Goal: Task Accomplishment & Management: Complete application form

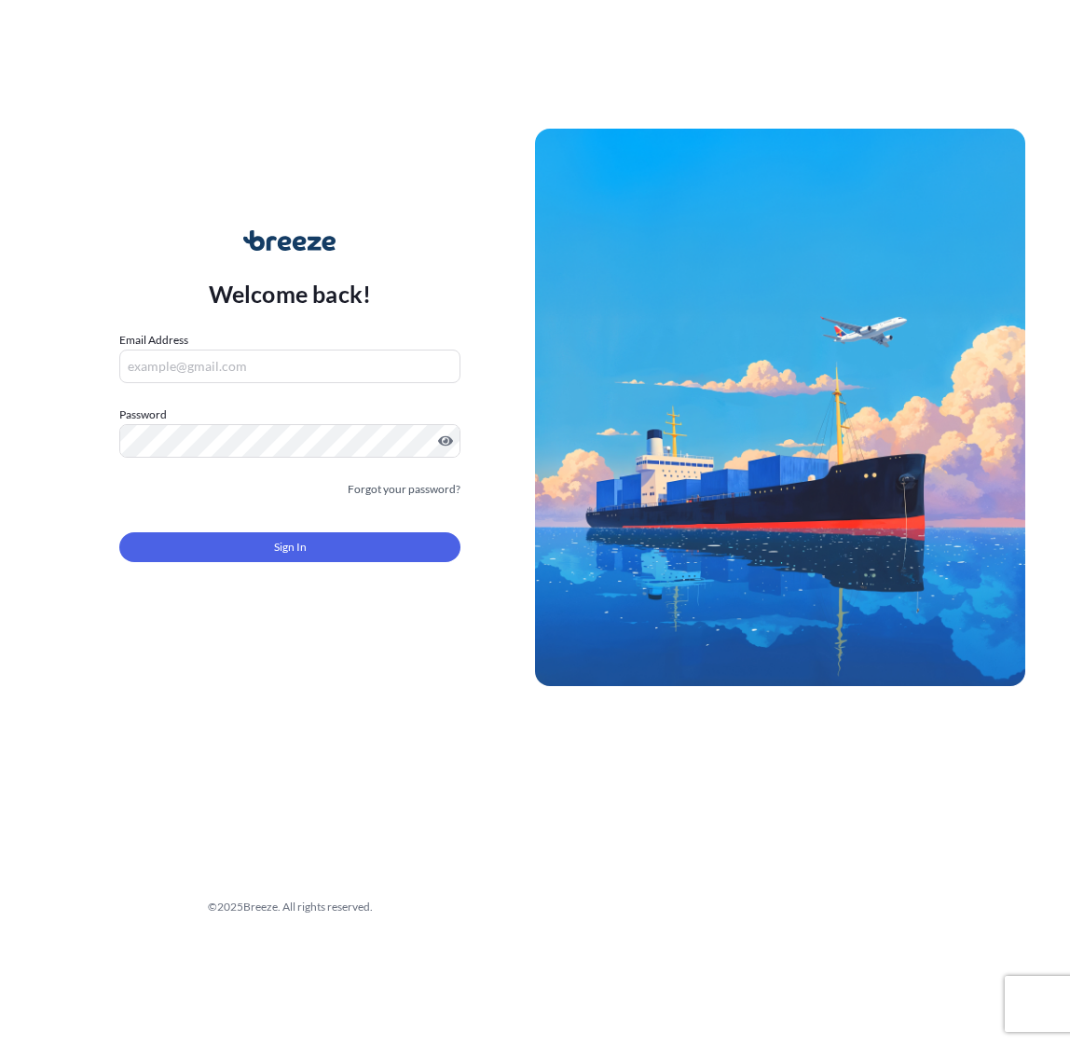
type input "[PERSON_NAME][EMAIL_ADDRESS][DOMAIN_NAME]"
click at [339, 535] on button "Sign In" at bounding box center [289, 547] width 341 height 30
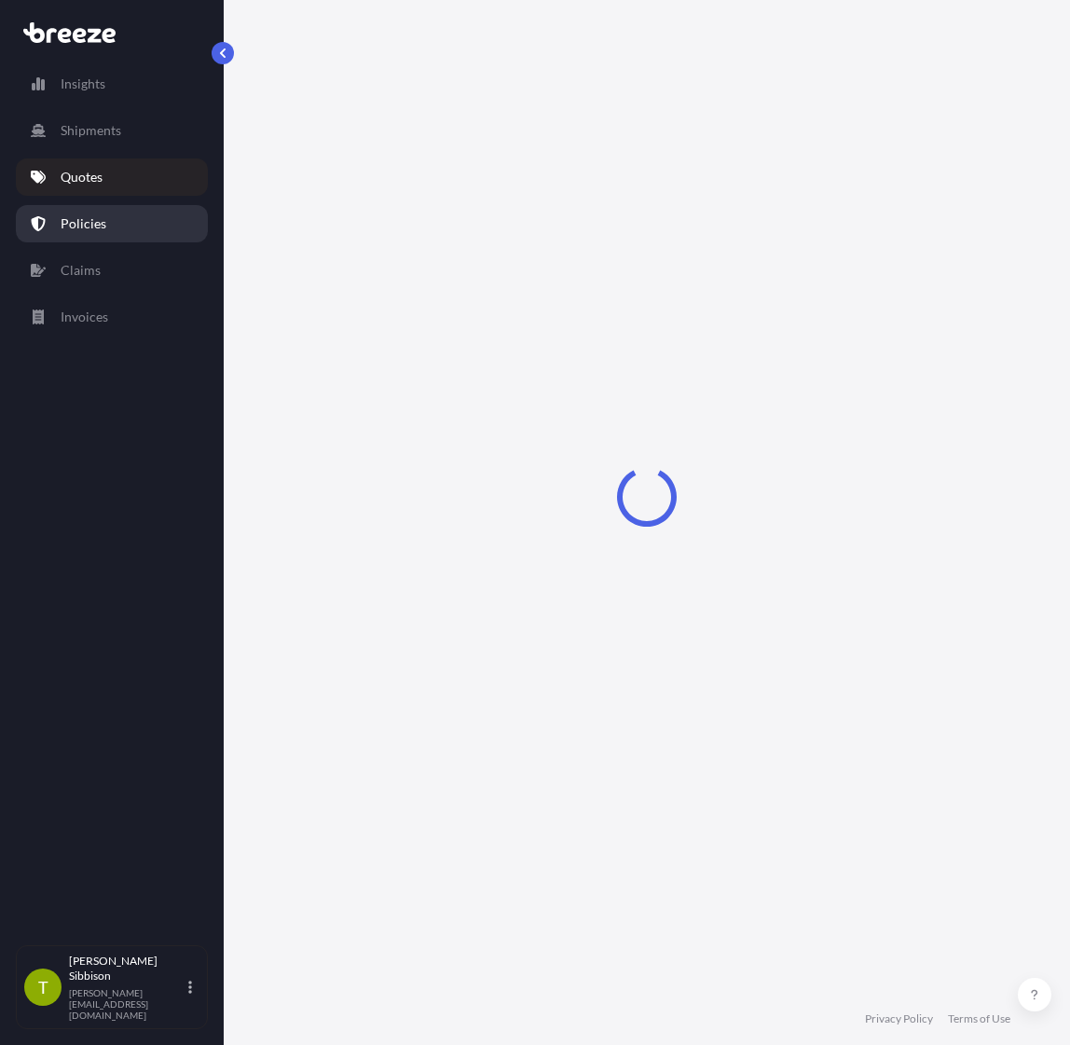
click at [92, 221] on p "Policies" at bounding box center [84, 223] width 46 height 19
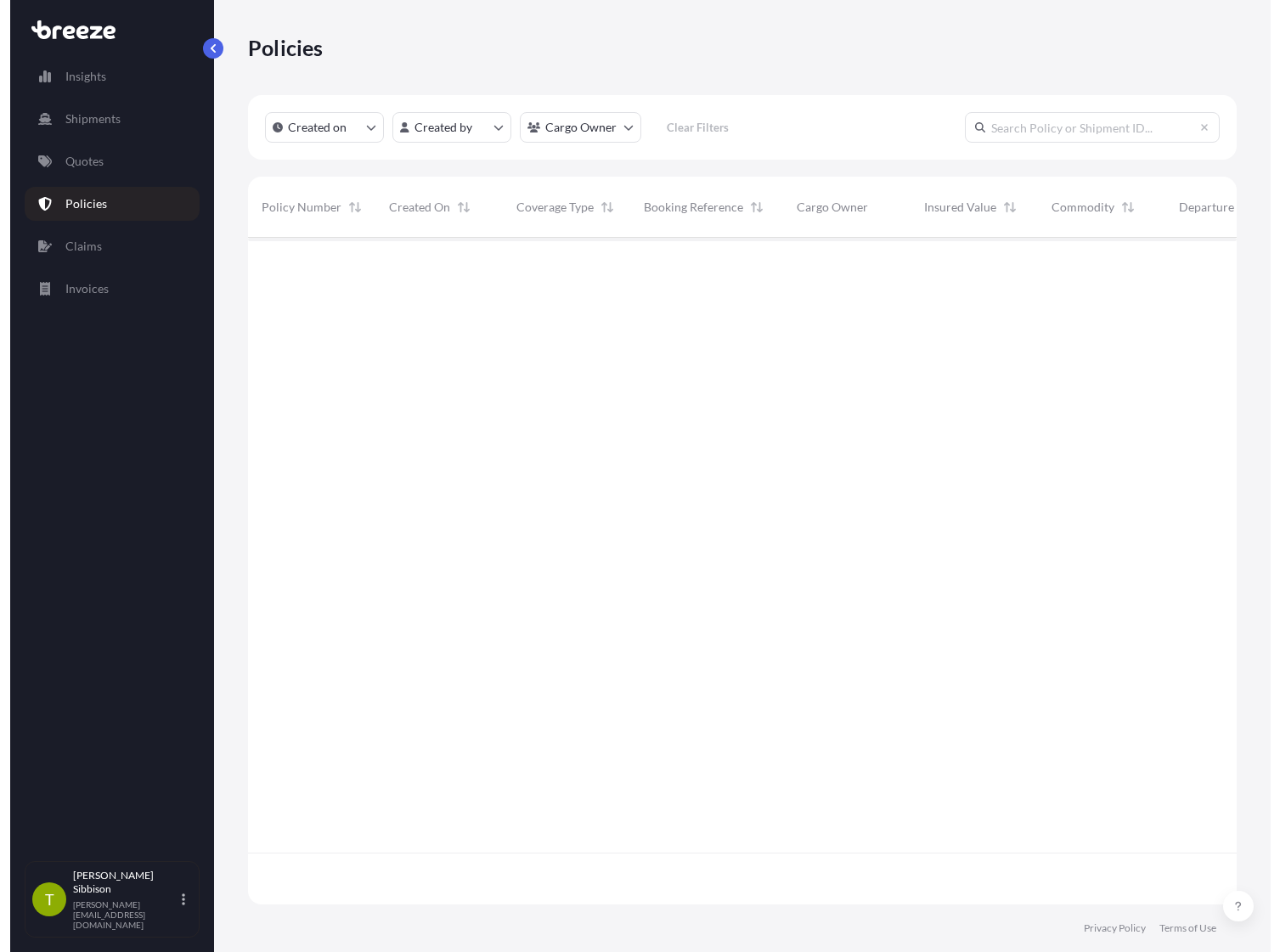
scroll to position [663, 995]
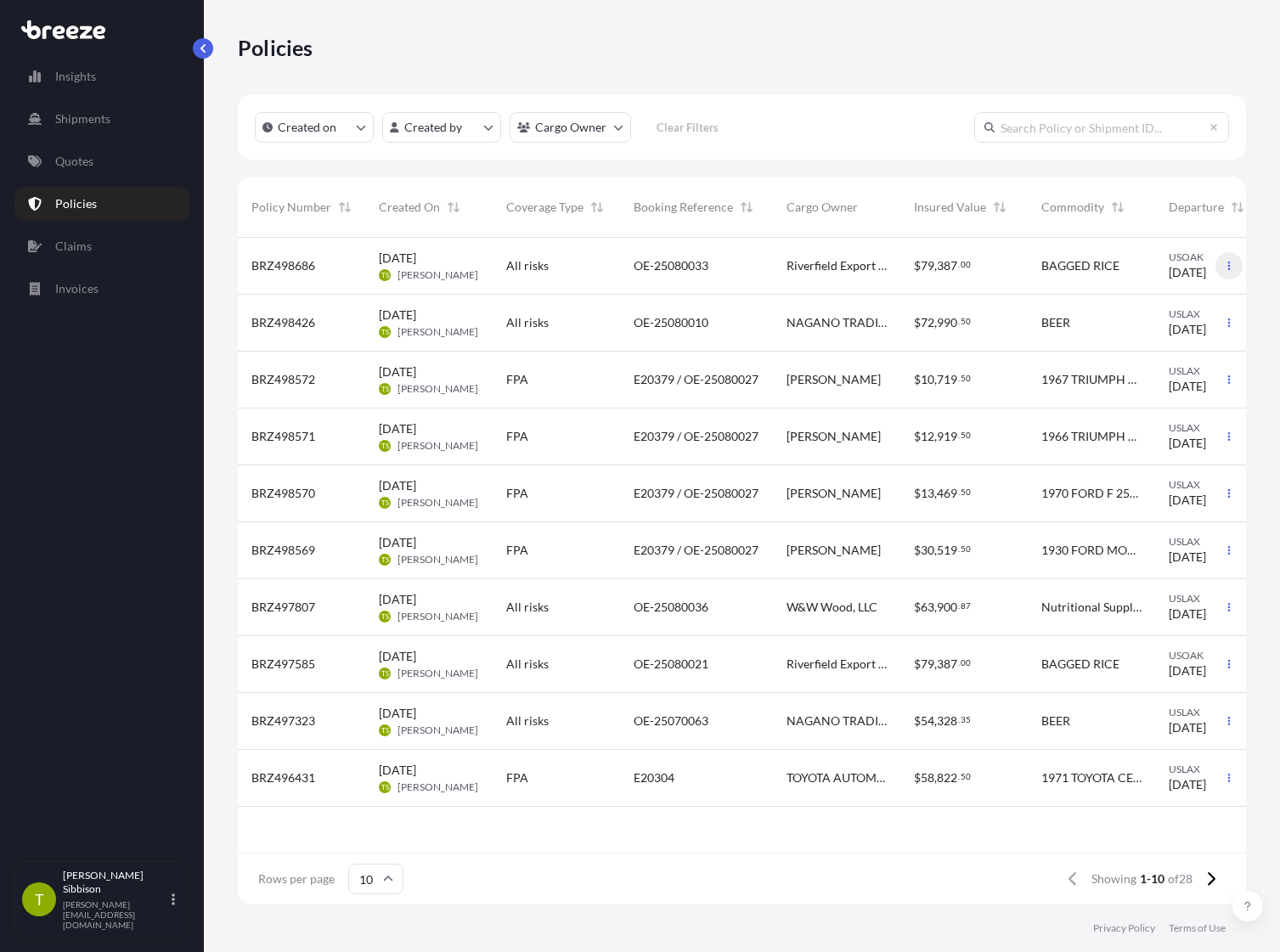
click at [974, 273] on button "button" at bounding box center [1229, 266] width 27 height 27
click at [974, 273] on p "Duplicate quote" at bounding box center [1135, 269] width 85 height 17
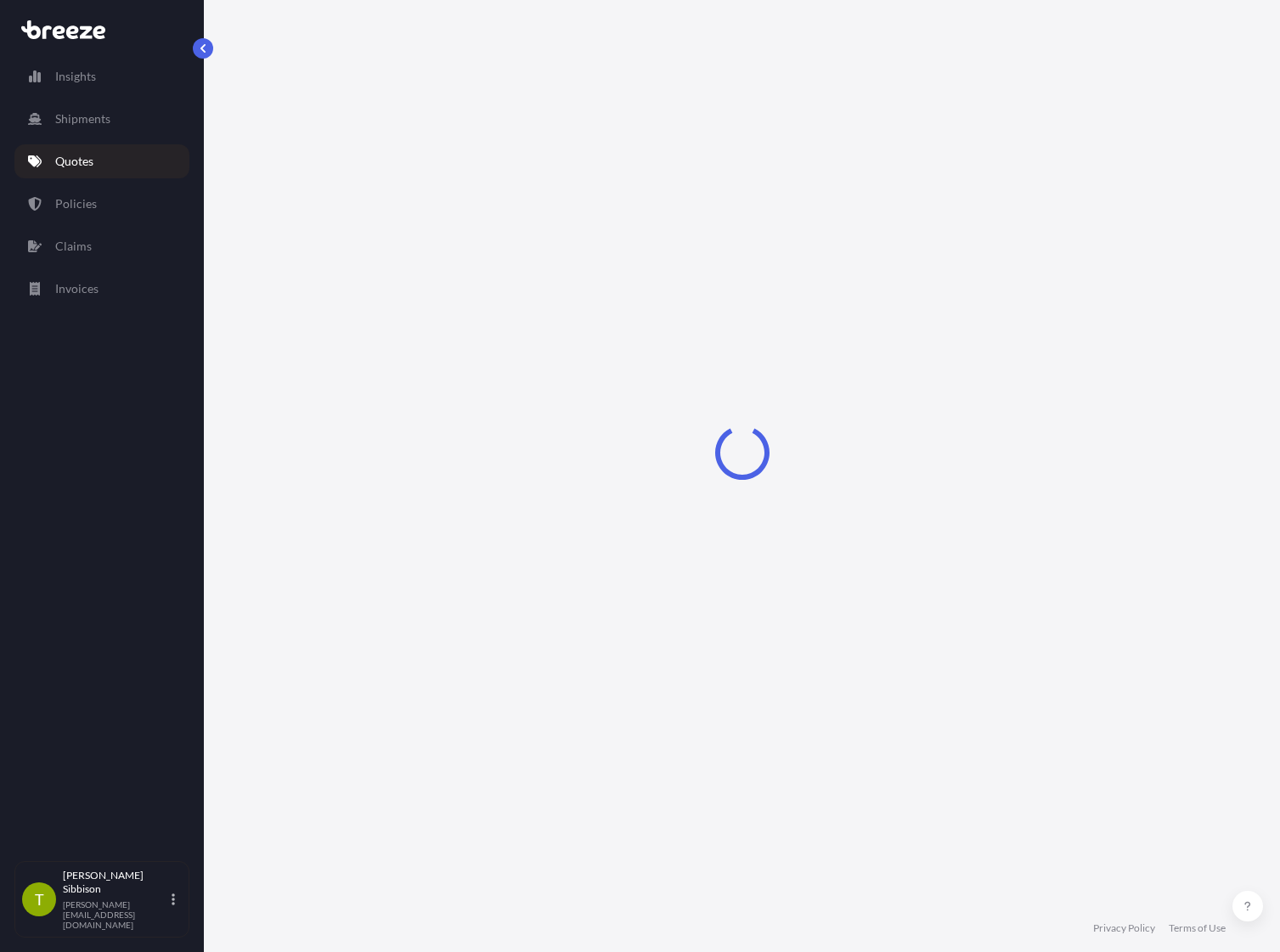
select select "Sea"
select select "2"
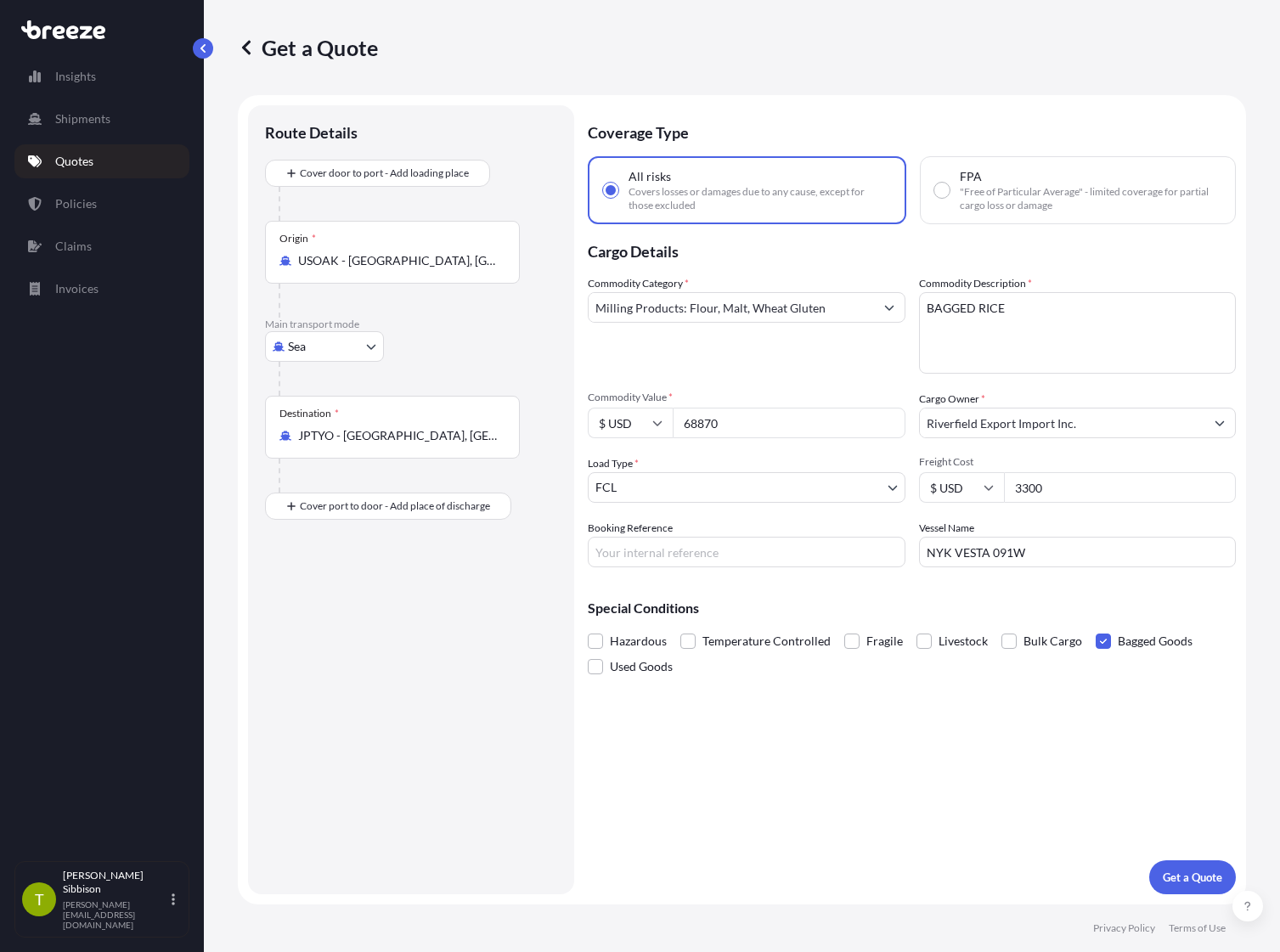
click at [713, 553] on input "Booking Reference" at bounding box center [746, 552] width 318 height 31
paste input "OE-25090014"
type input "OE-25090014"
click at [974, 872] on p "Get a Quote" at bounding box center [1192, 877] width 59 height 17
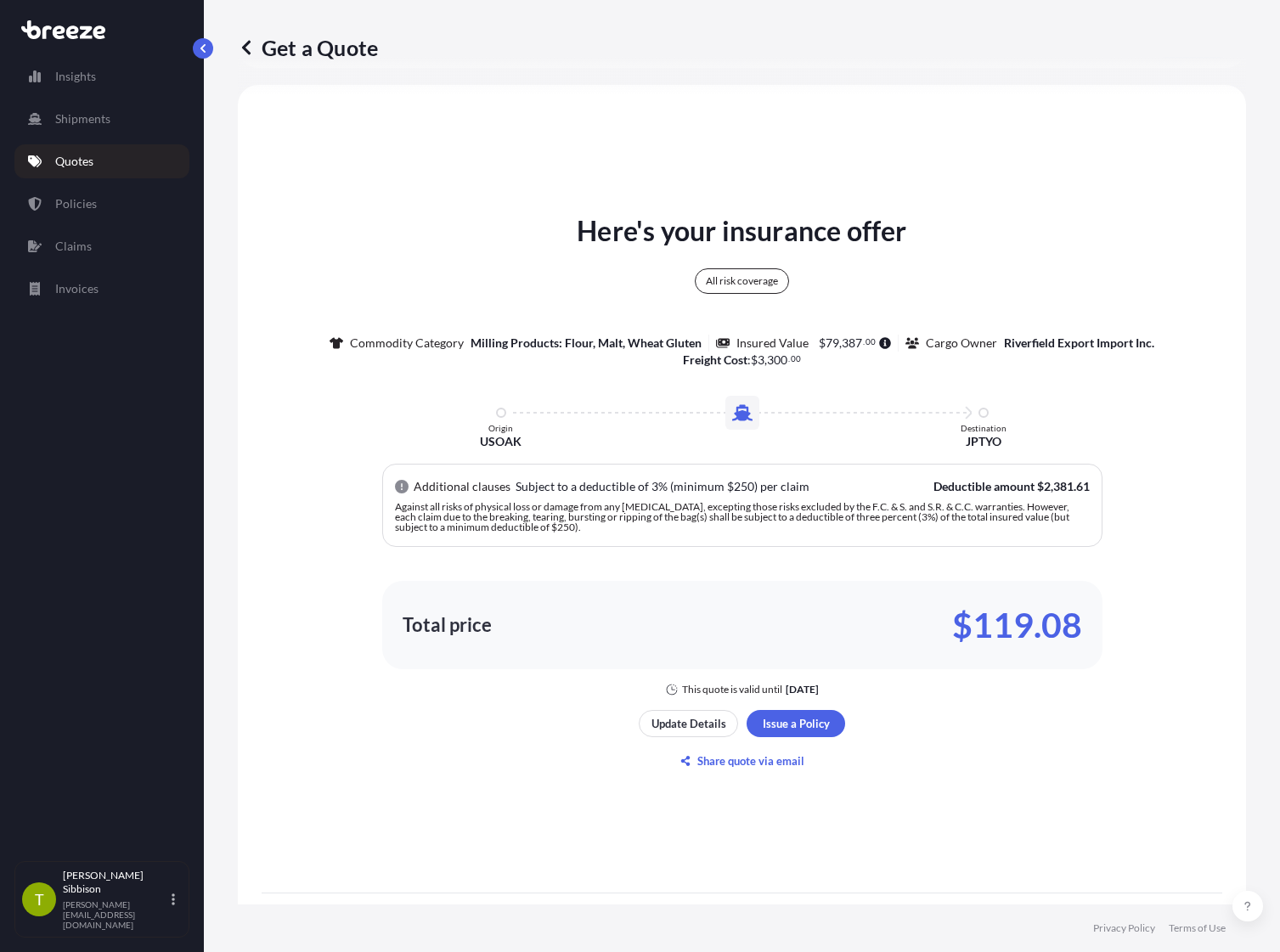
scroll to position [758, 0]
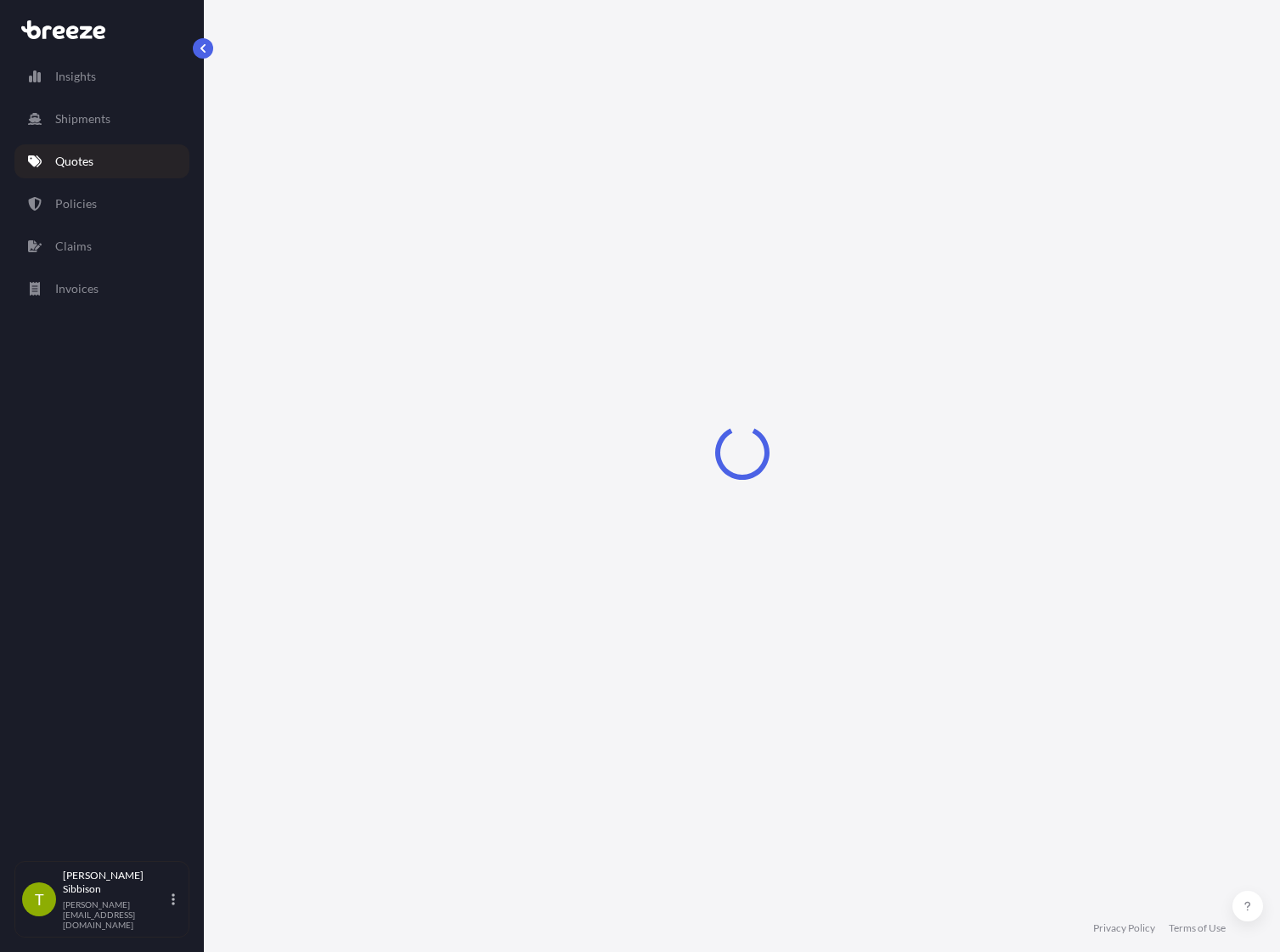
select select "Sea"
select select "2"
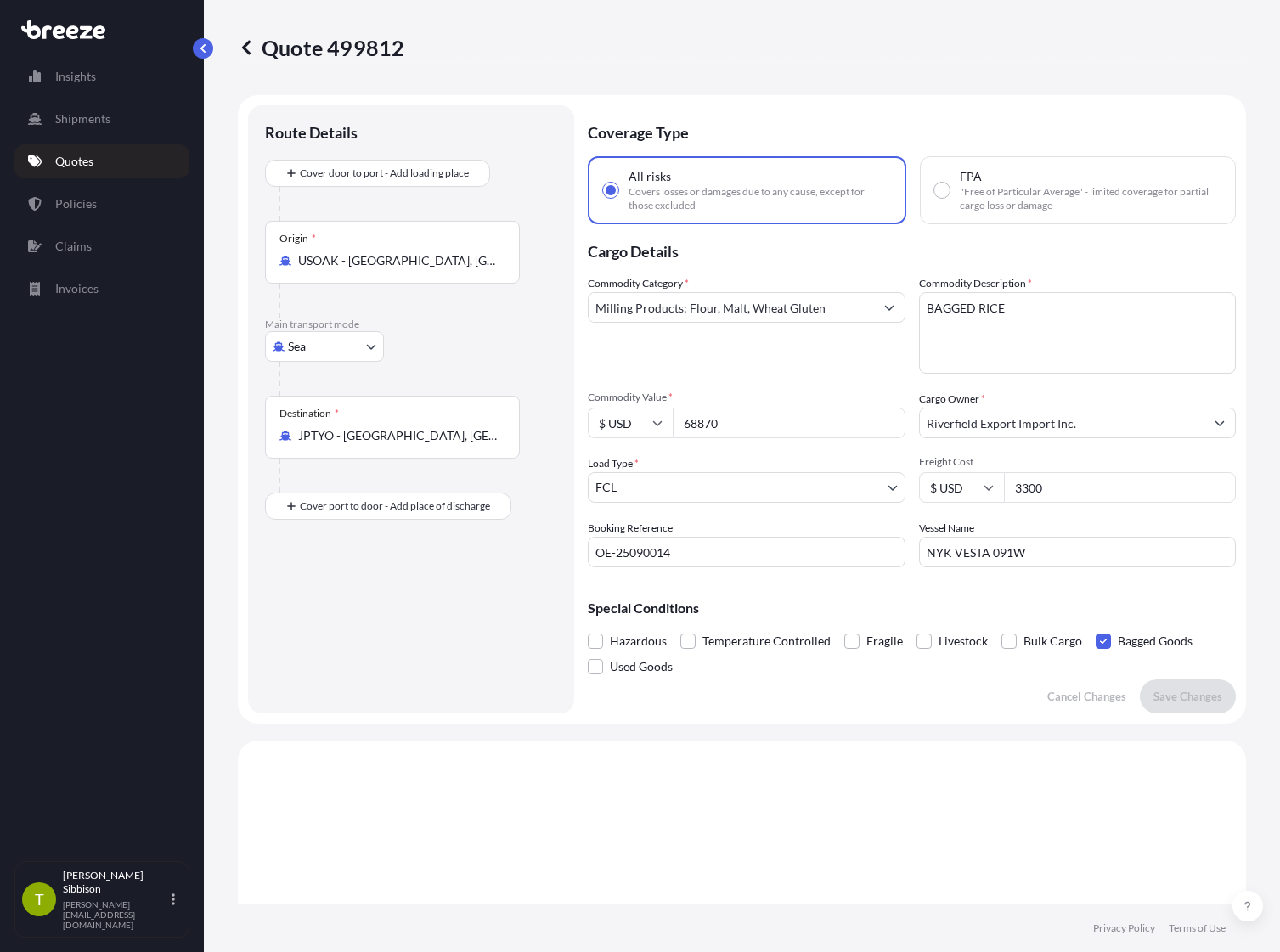
click at [974, 561] on input "NYK VESTA 091W" at bounding box center [1078, 552] width 318 height 31
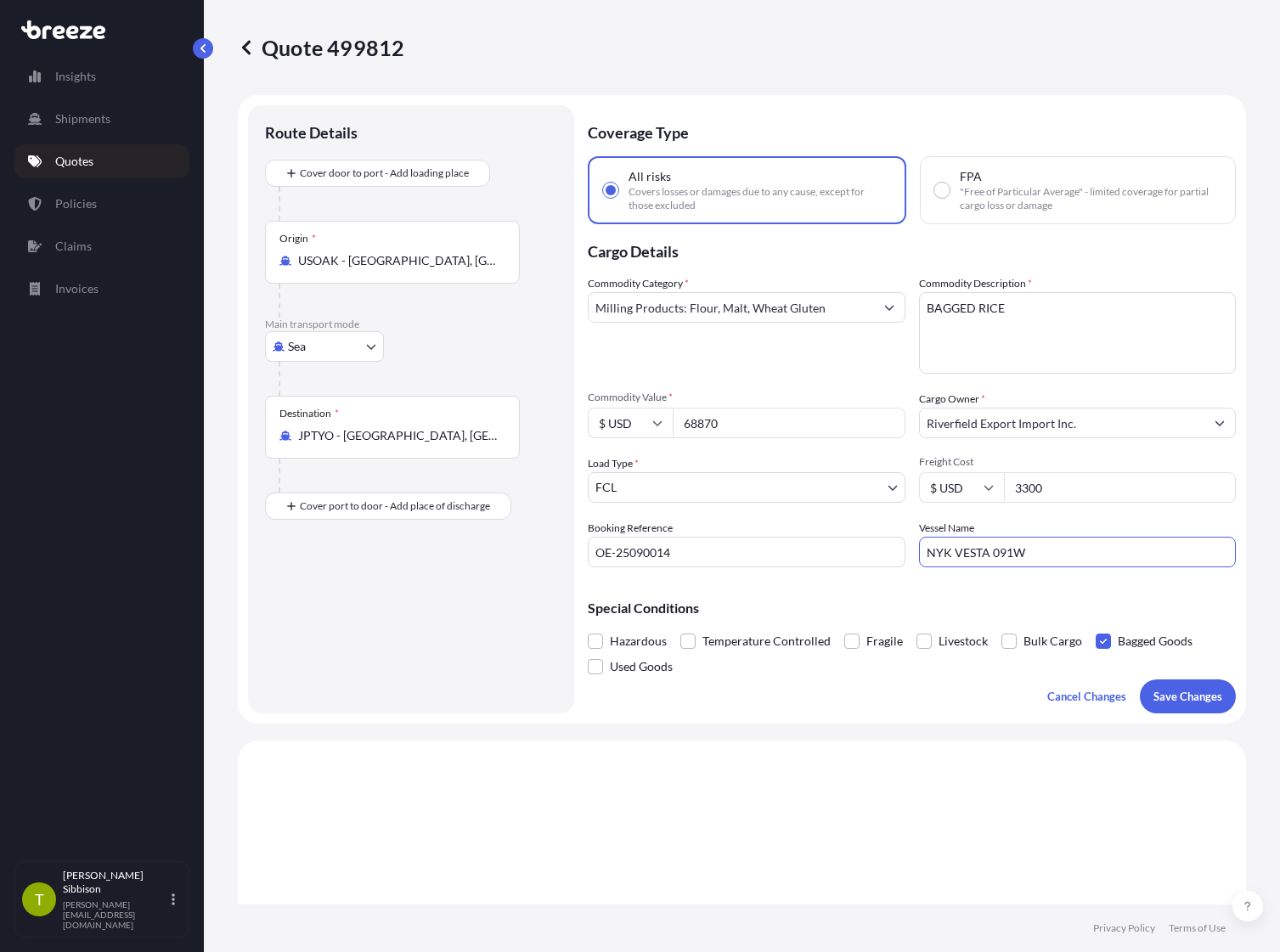
paste input "ONE HAMMERSMITH"
type input "ONE HAMMERSMITH 087w"
click at [974, 705] on button "Save Changes" at bounding box center [1187, 696] width 96 height 34
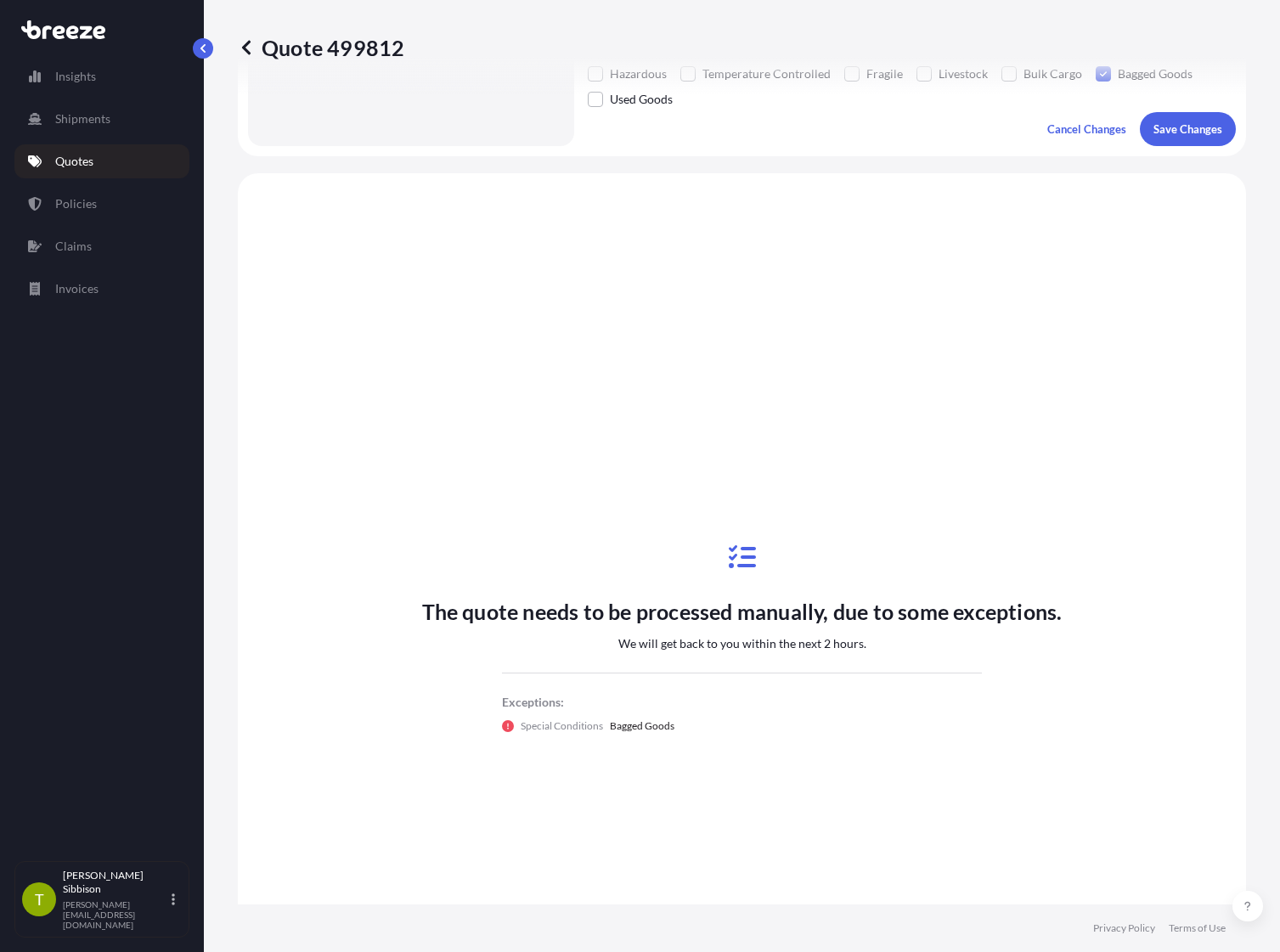
scroll to position [656, 0]
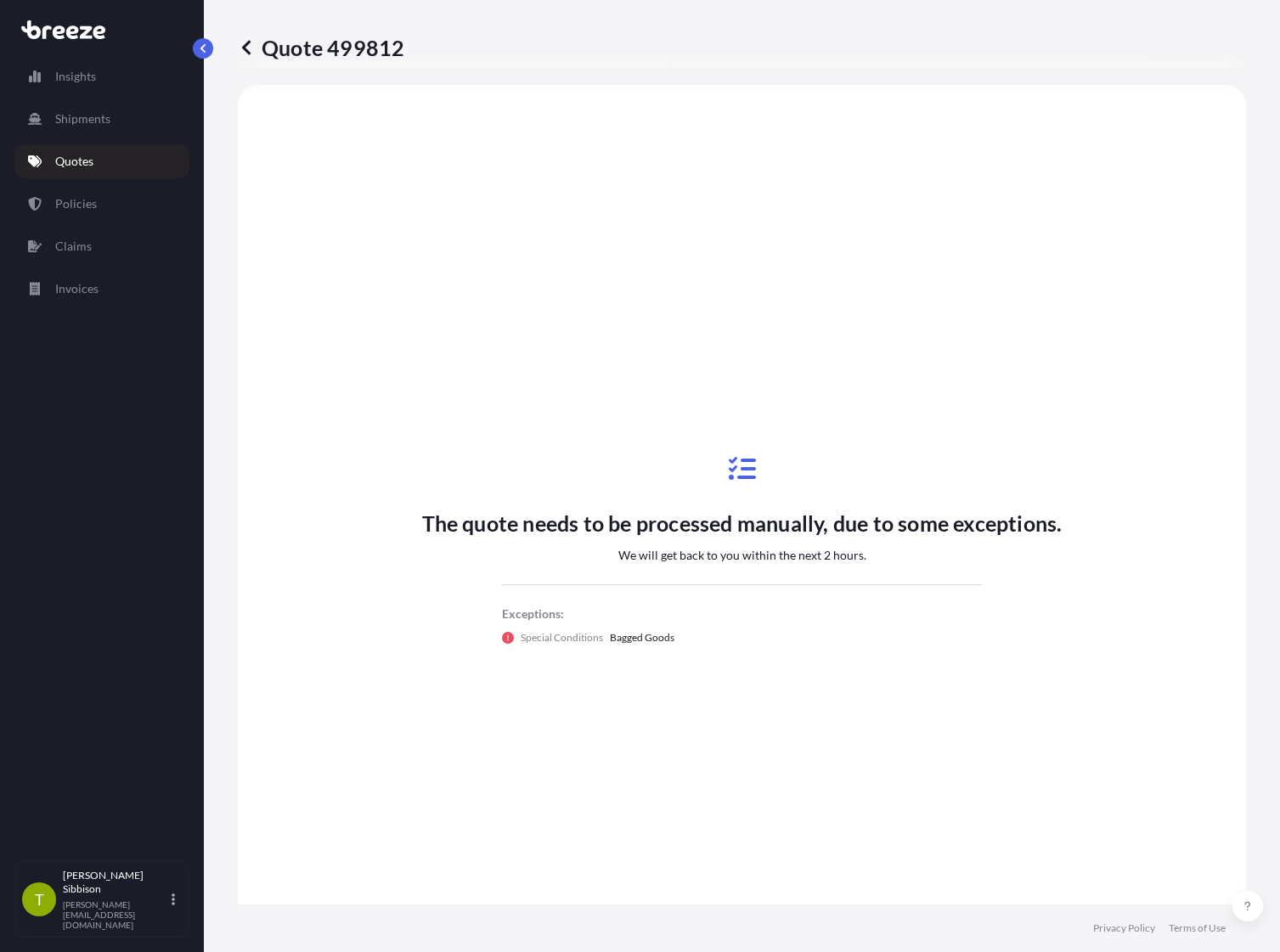
select select "Sea"
select select "2"
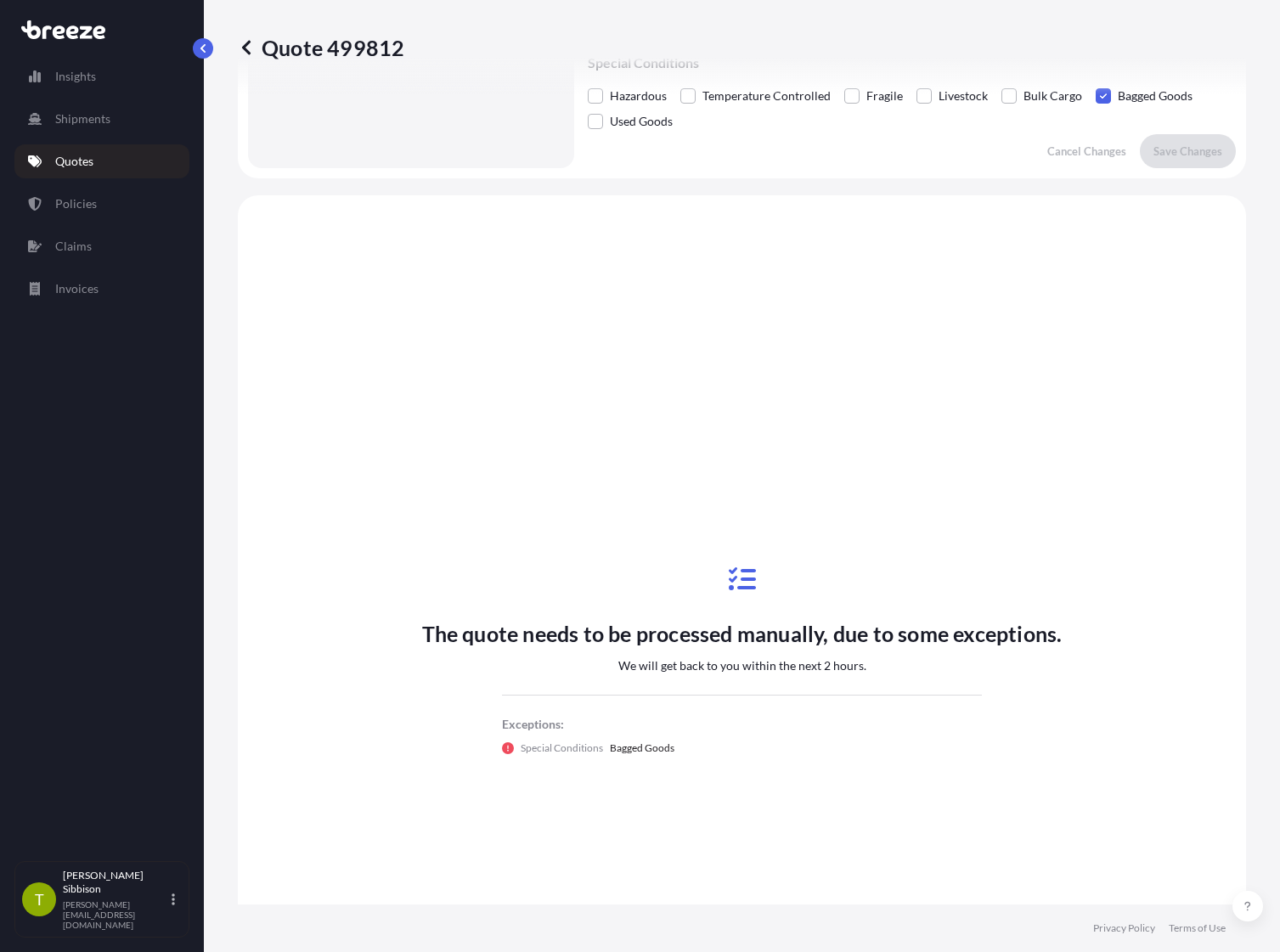
scroll to position [401, 0]
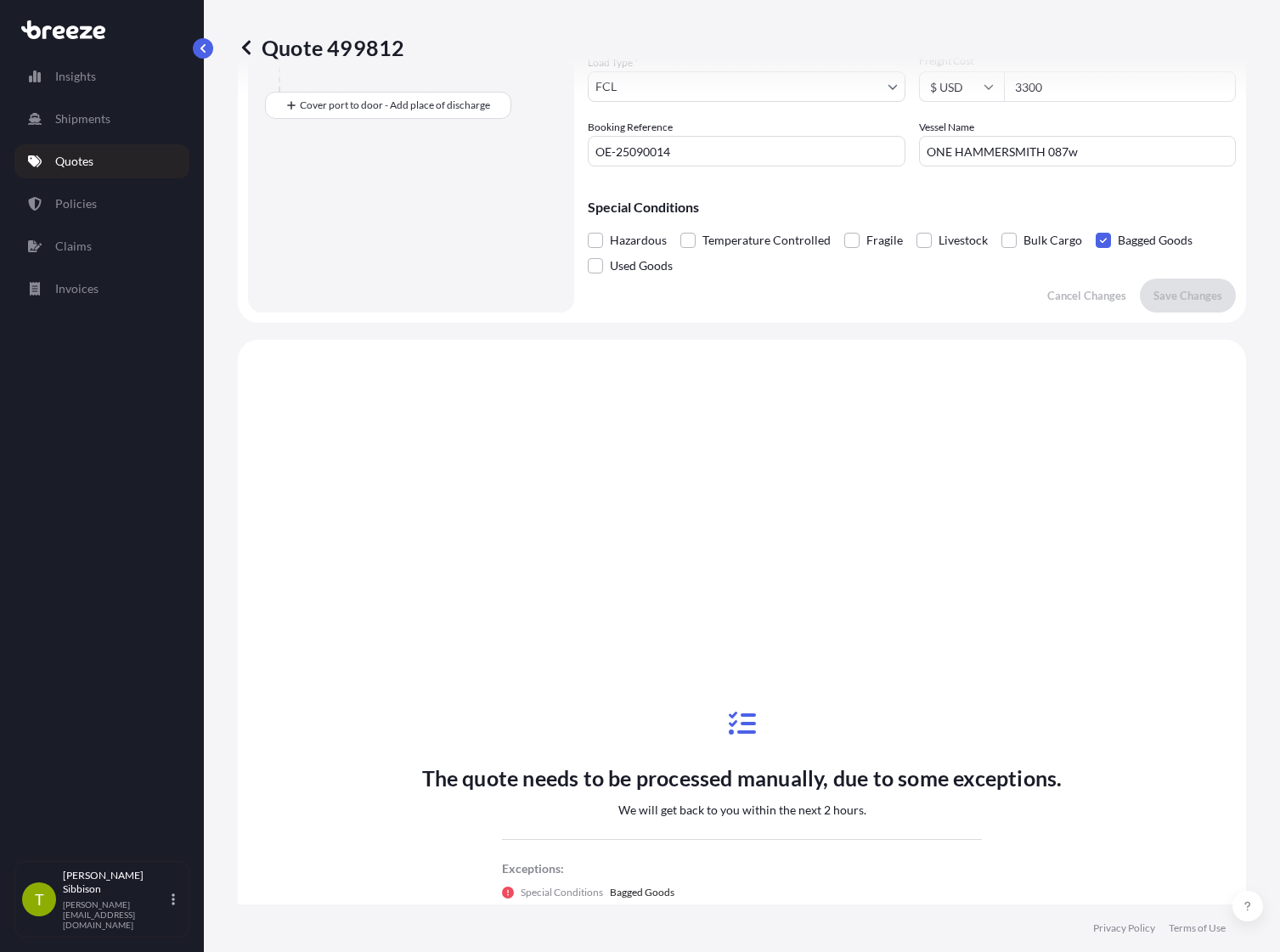
click at [380, 53] on p "Quote 499812" at bounding box center [321, 47] width 167 height 27
click at [379, 52] on p "Quote 499812" at bounding box center [321, 47] width 167 height 27
copy p "499812"
click at [363, 157] on div "Route Details Cover door to port - Add loading place Place of loading Road Road…" at bounding box center [411, 8] width 292 height 574
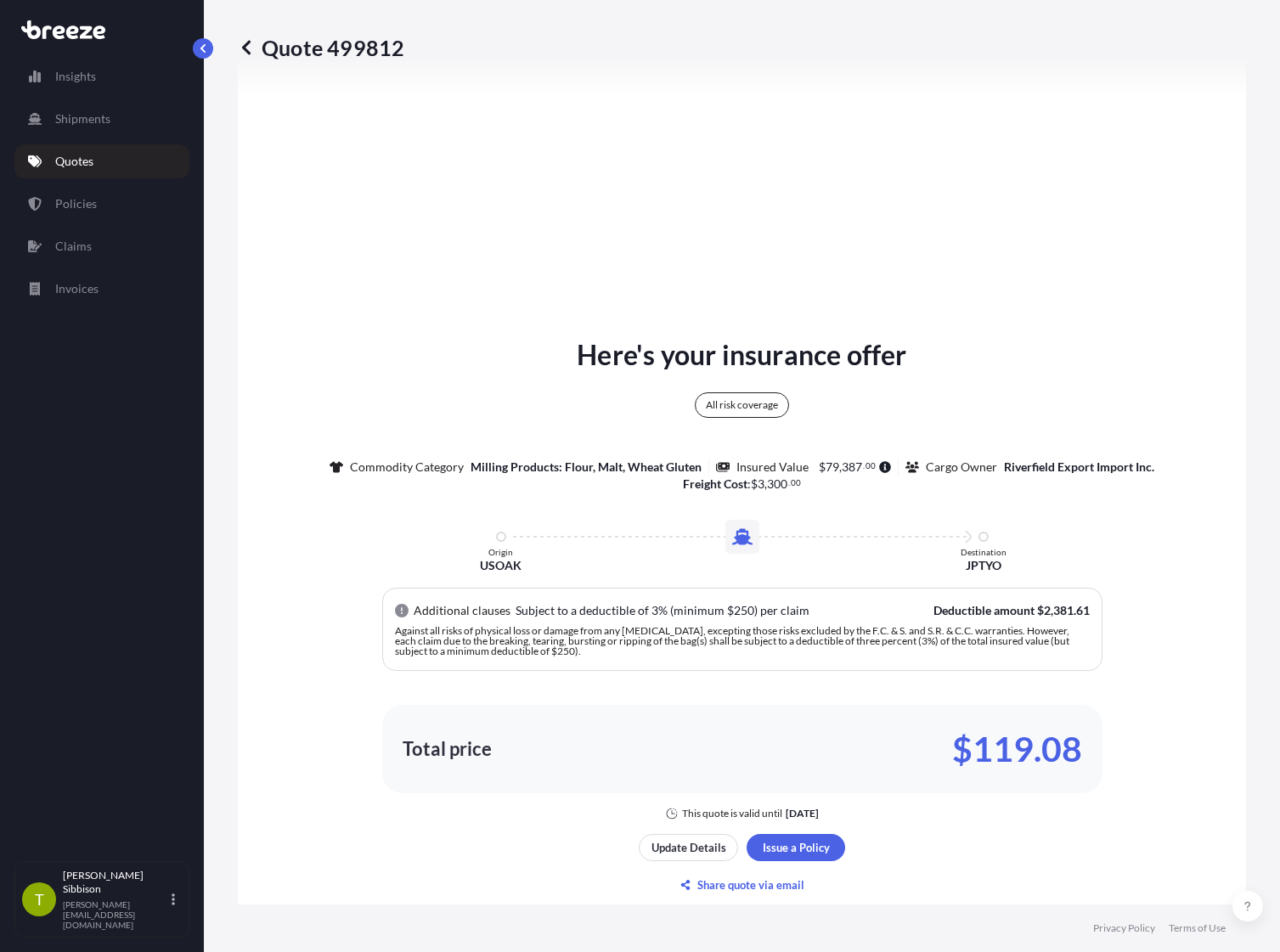
scroll to position [849, 0]
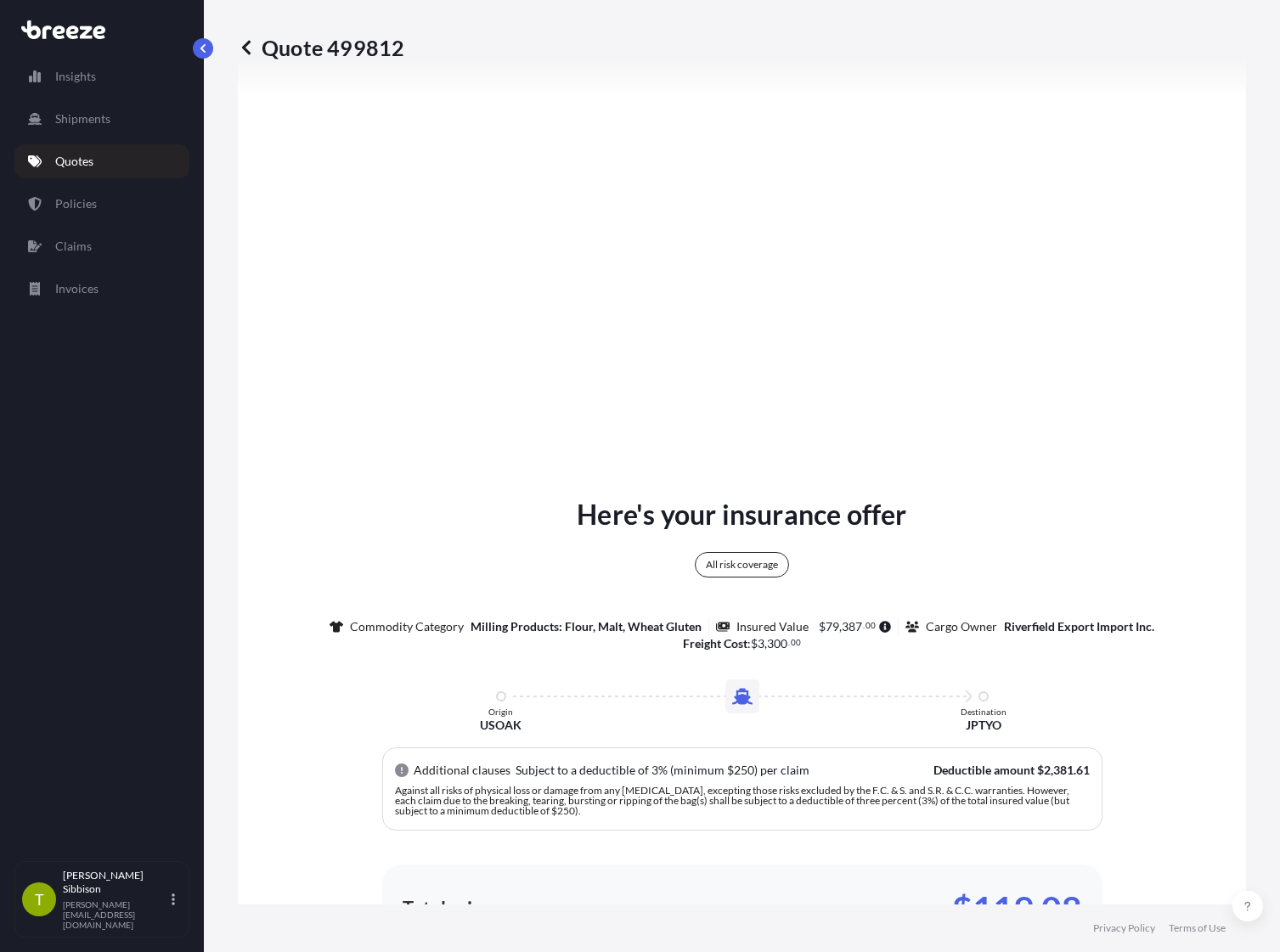
type input "[GEOGRAPHIC_DATA], [GEOGRAPHIC_DATA]"
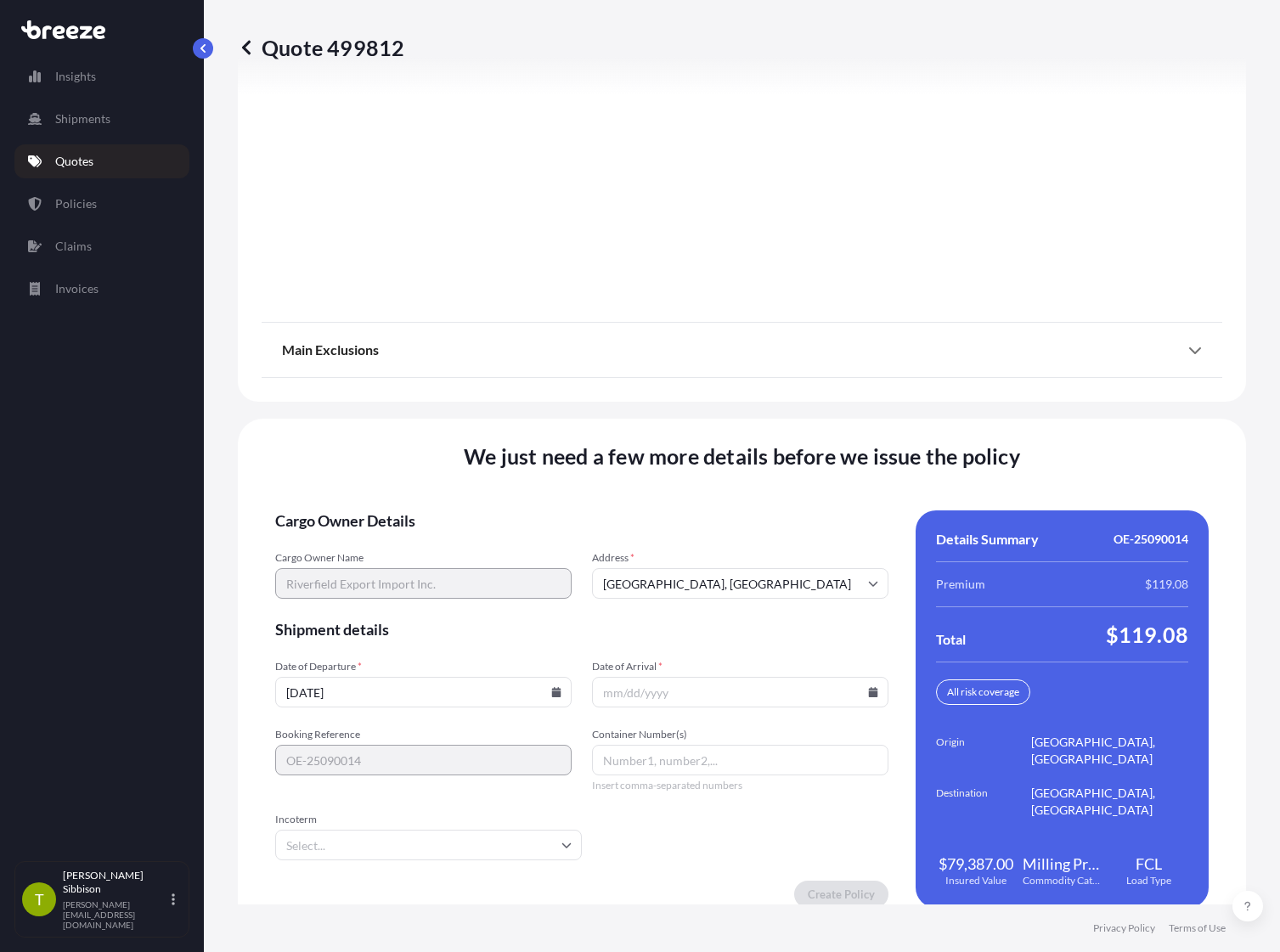
scroll to position [2208, 0]
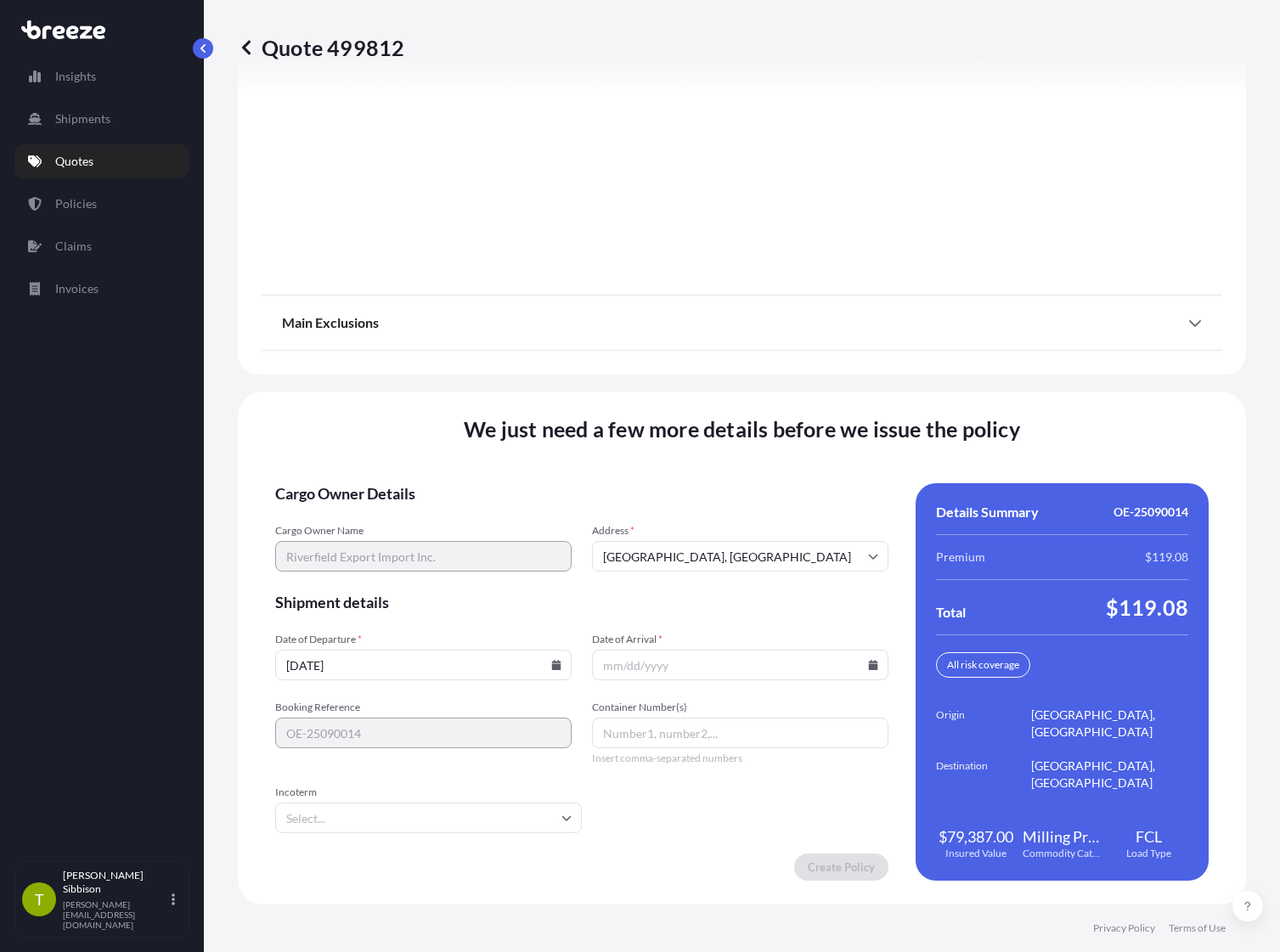
click at [644, 666] on input "Date of Arrival *" at bounding box center [740, 665] width 296 height 31
click at [546, 662] on input "[DATE]" at bounding box center [423, 665] width 296 height 31
click at [561, 669] on input "[DATE]" at bounding box center [423, 665] width 296 height 31
click at [552, 668] on icon at bounding box center [557, 664] width 9 height 10
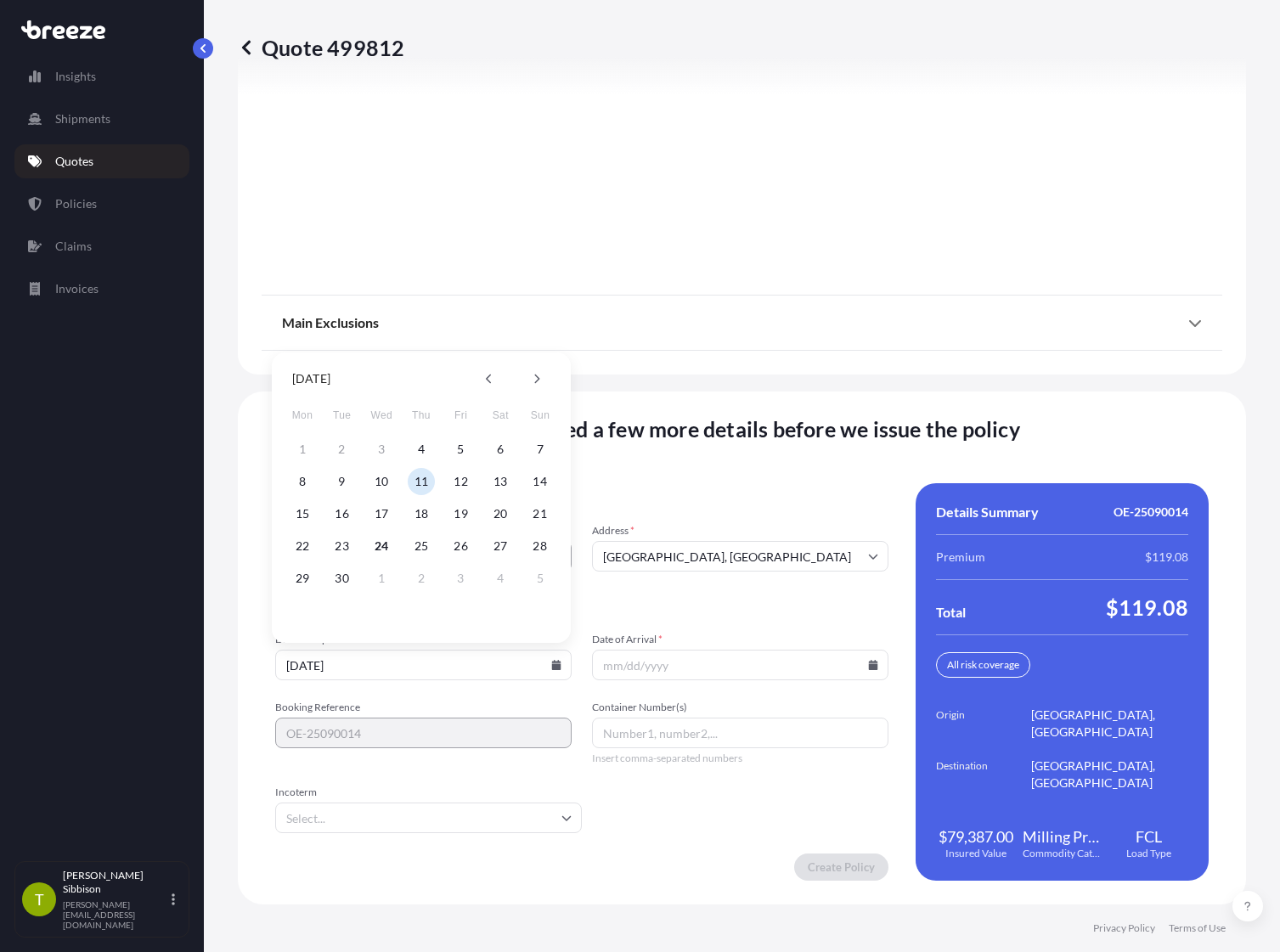
click at [406, 547] on div "22 23 24 25 26 27 28" at bounding box center [421, 547] width 271 height 31
click at [419, 544] on button "25" at bounding box center [421, 546] width 27 height 27
type input "[DATE]"
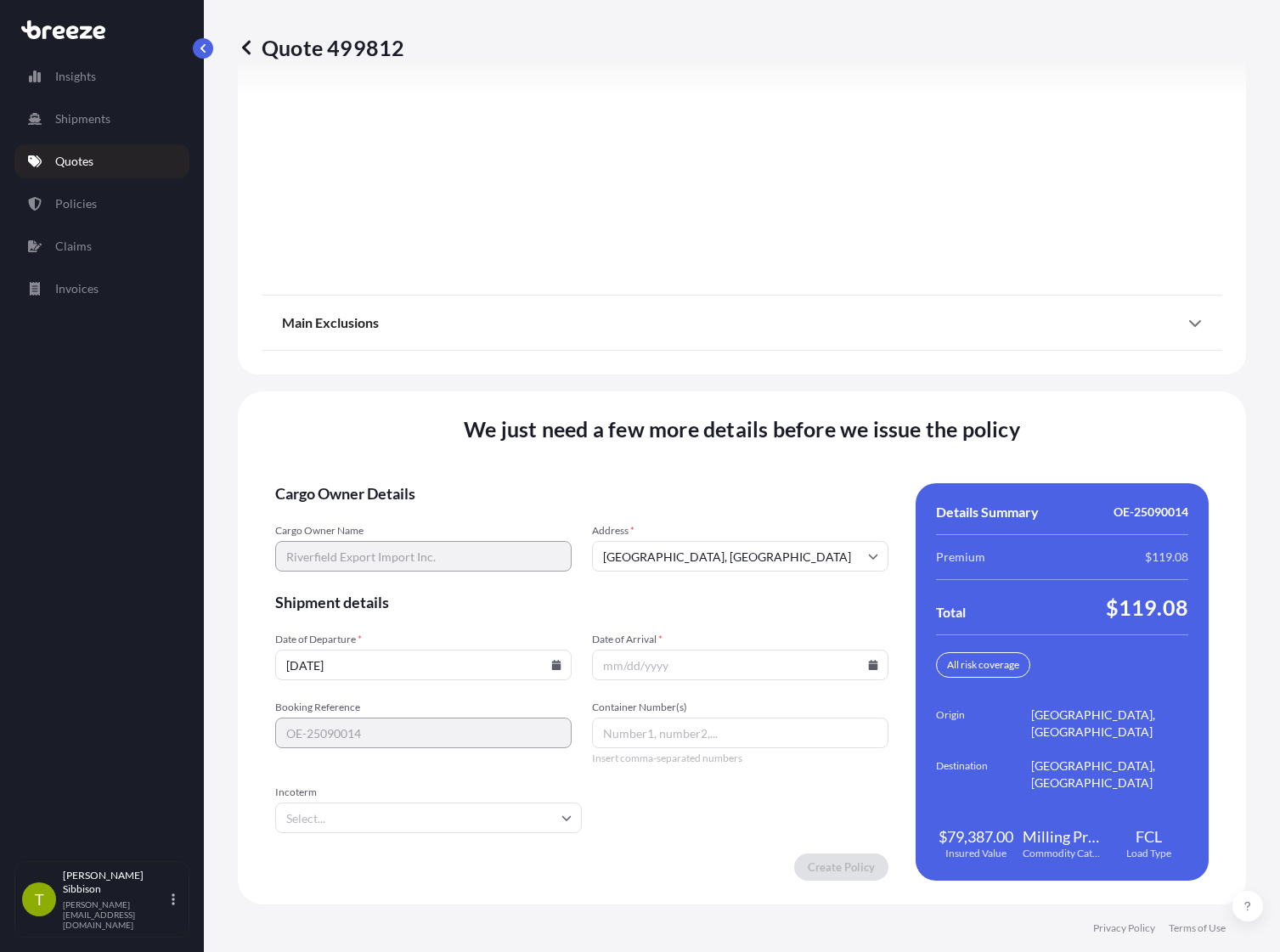
click at [864, 670] on input "Date of Arrival *" at bounding box center [740, 665] width 296 height 31
click at [869, 664] on icon at bounding box center [874, 664] width 9 height 10
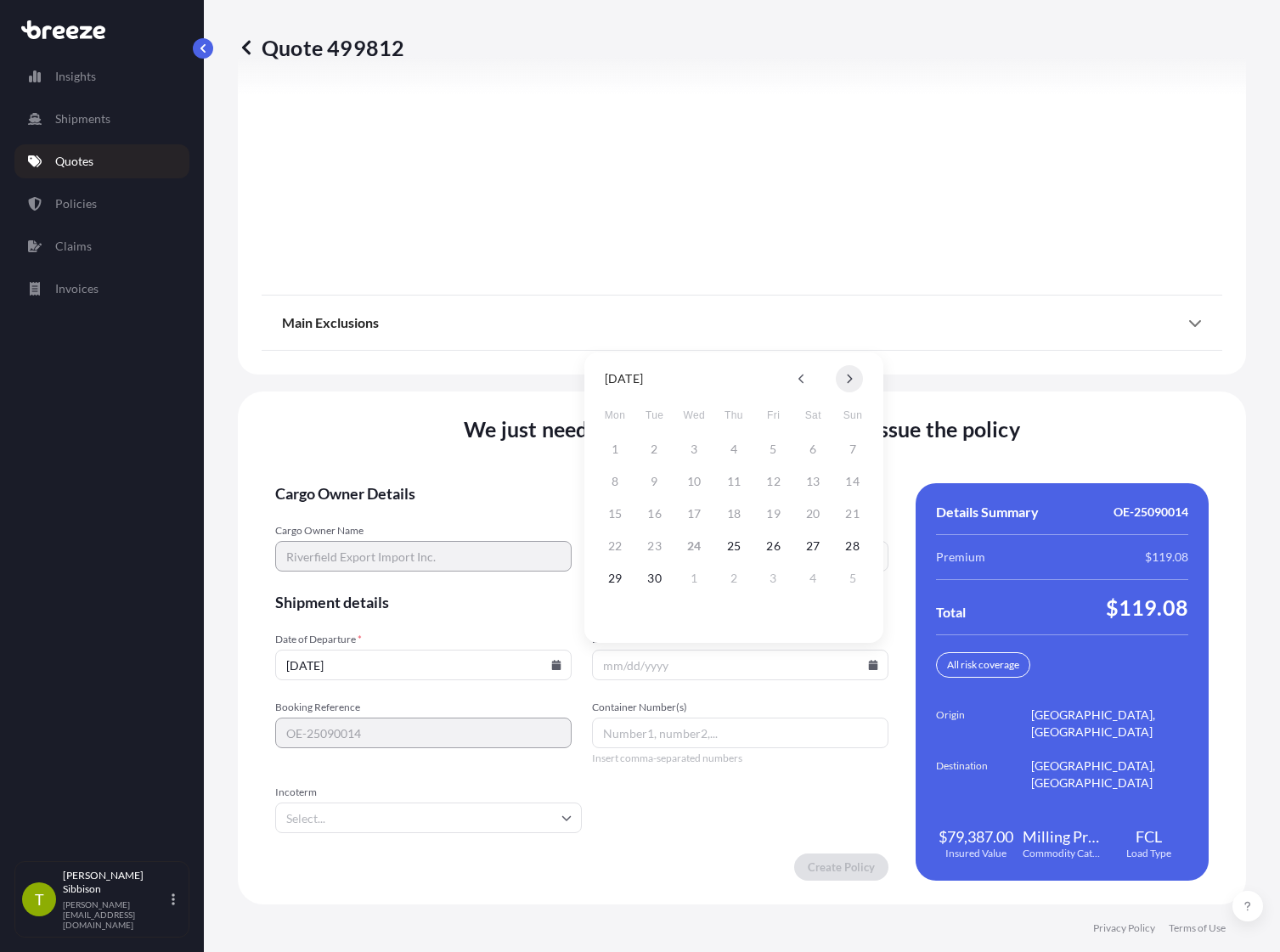
click at [850, 373] on button at bounding box center [849, 379] width 27 height 27
click at [657, 481] on button "7" at bounding box center [655, 482] width 27 height 27
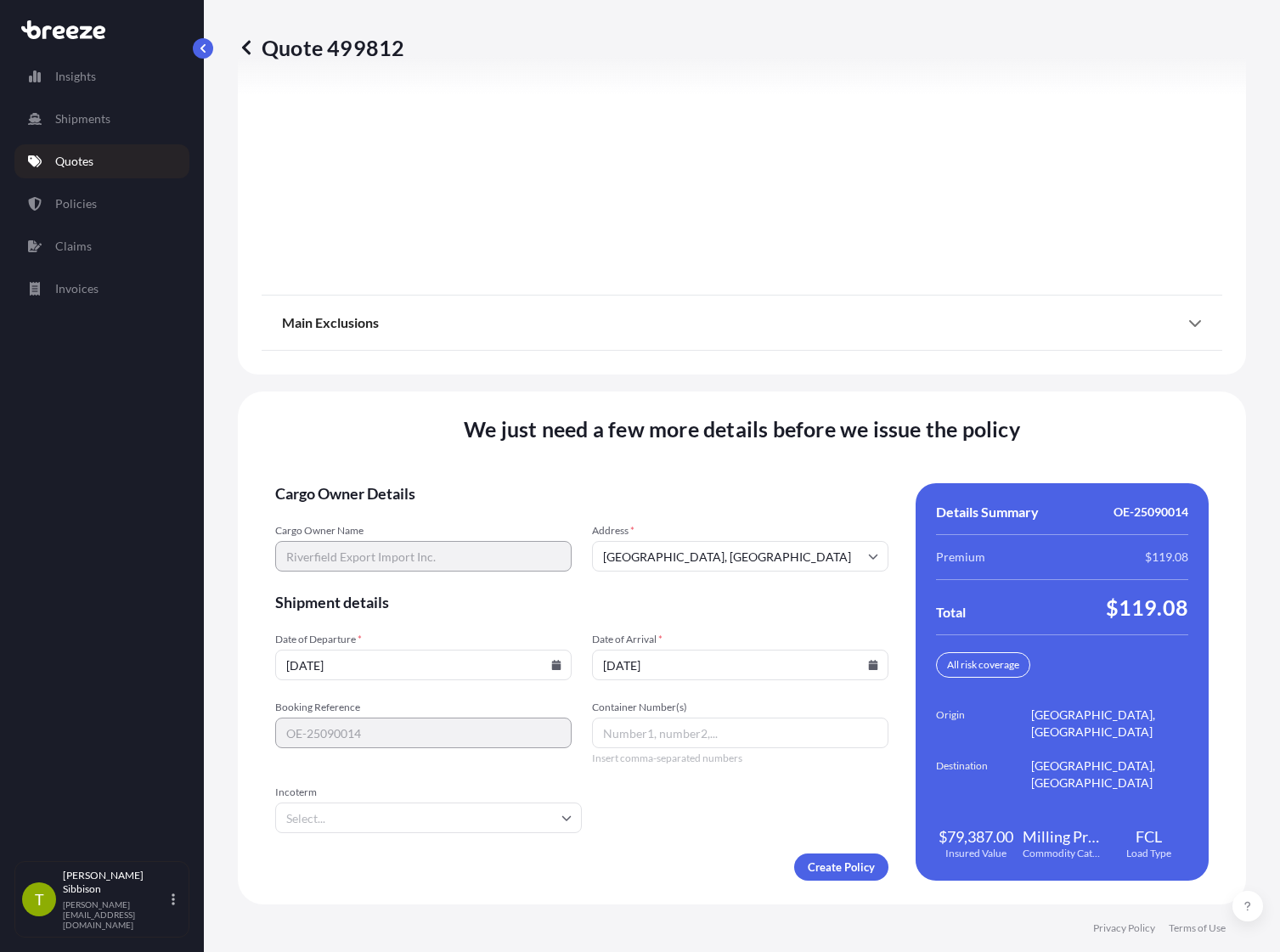
click at [869, 669] on icon at bounding box center [874, 664] width 9 height 10
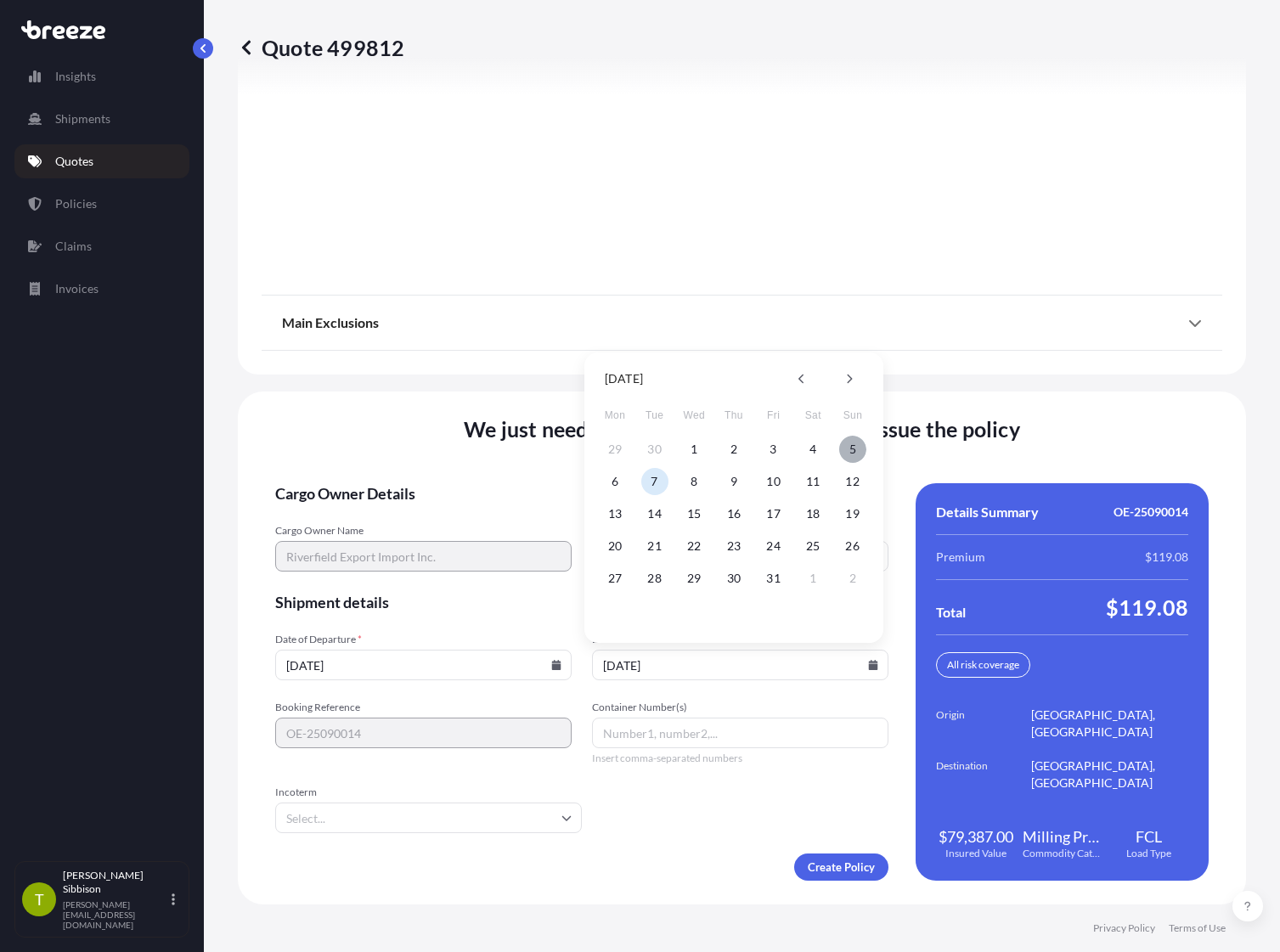
click at [855, 448] on button "5" at bounding box center [853, 449] width 27 height 27
type input "[DATE]"
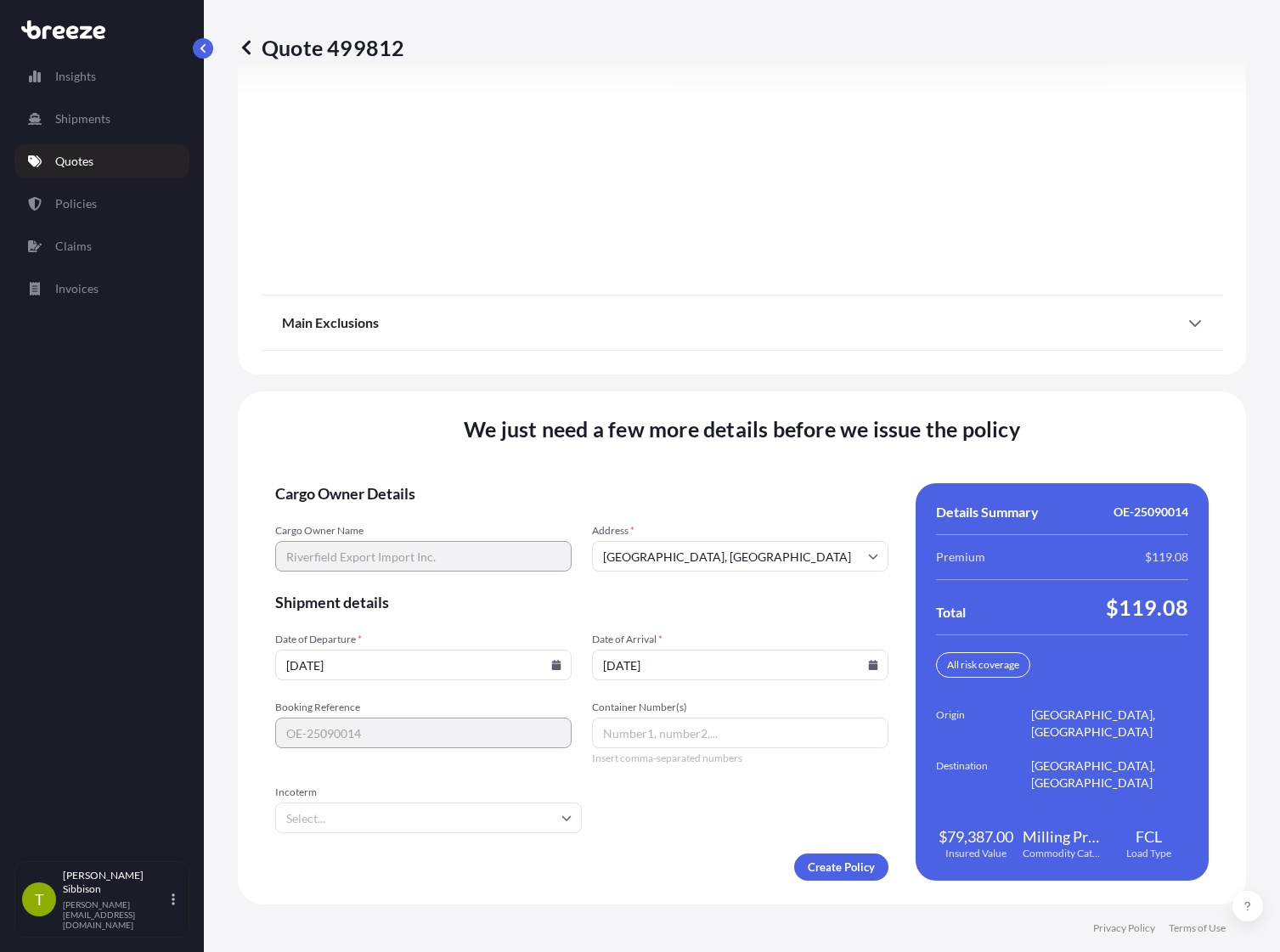
click at [657, 741] on input "Container Number(s)" at bounding box center [740, 733] width 296 height 31
click at [726, 704] on span "Container Number(s)" at bounding box center [740, 707] width 296 height 14
click at [726, 718] on input "Container Number(s)" at bounding box center [740, 733] width 296 height 31
click at [702, 721] on input "Container Number(s)" at bounding box center [740, 733] width 296 height 31
paste input "ONEU5280554"
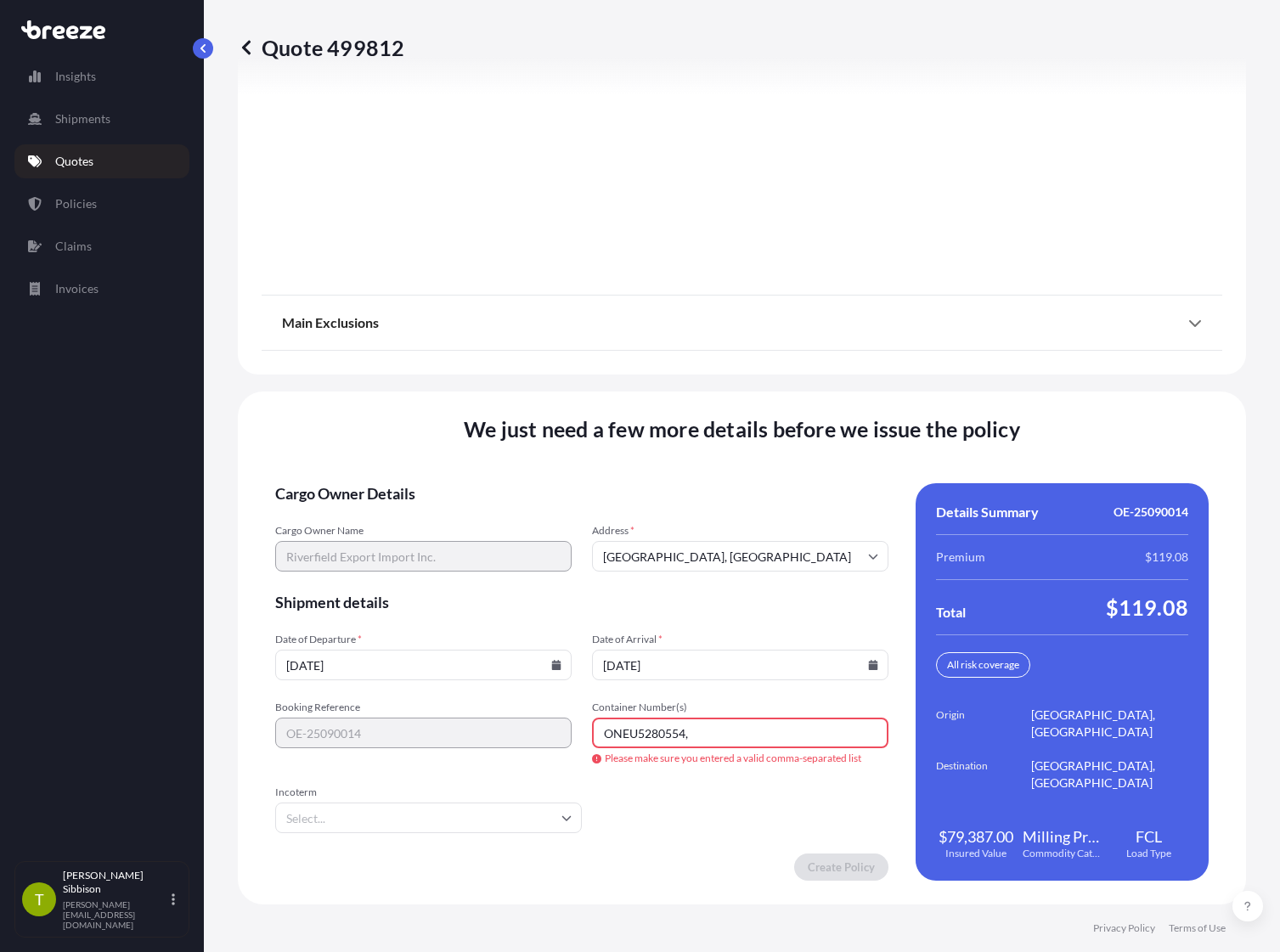
click at [693, 744] on input "ONEU5280554," at bounding box center [740, 733] width 296 height 31
paste input "TEMU7475662"
click at [791, 732] on input "ONEU5280554,TEMU7475662" at bounding box center [740, 733] width 296 height 31
paste input "TGBU4435990"
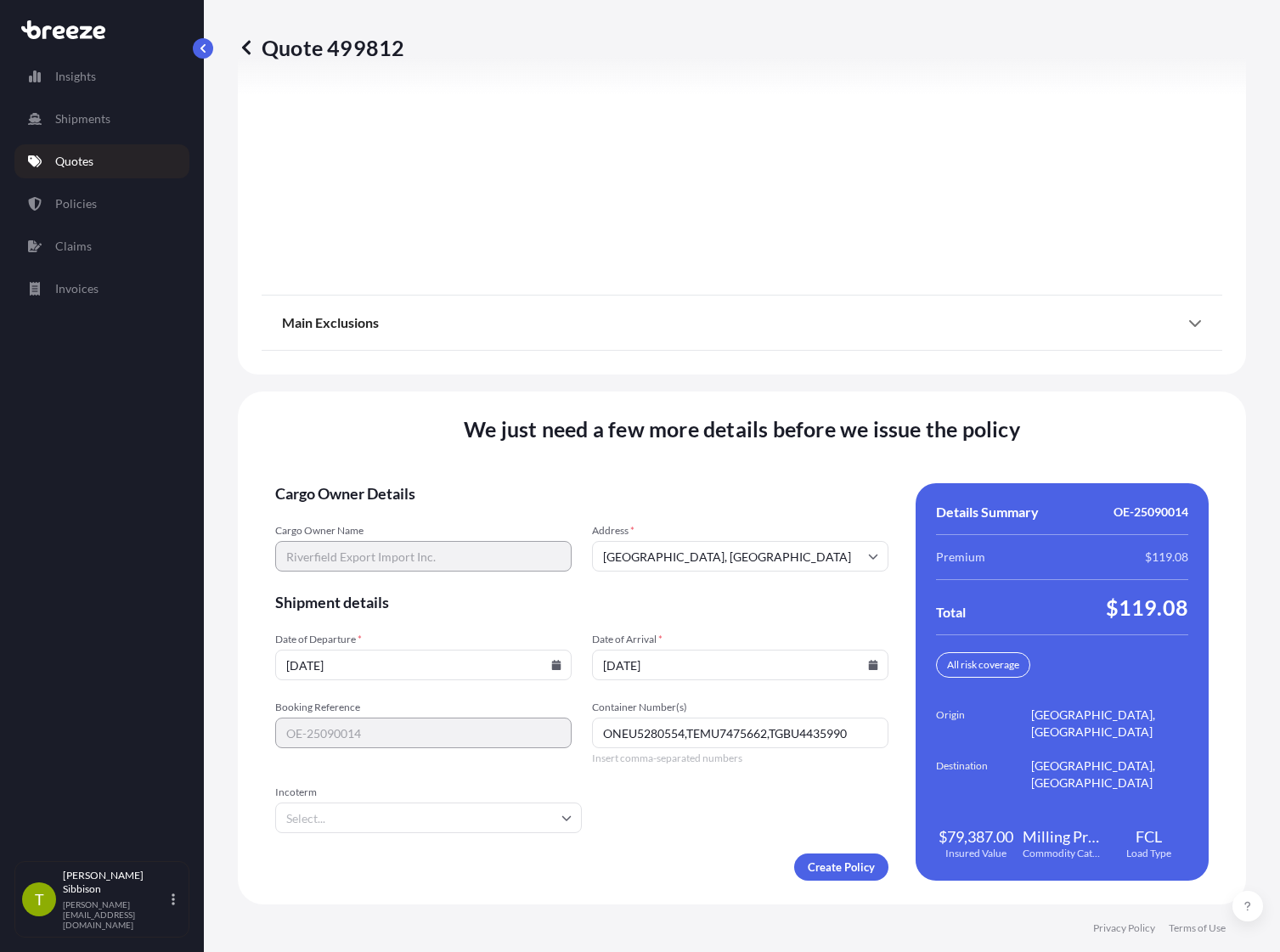
type input "ONEU5280554,TEMU7475662,TGBU4435990"
click at [461, 836] on form "Cargo Owner Details Cargo Owner Name Riverfield Export Import Inc. Address * [G…" at bounding box center [581, 681] width 613 height 397
click at [465, 828] on input "Incoterm" at bounding box center [428, 818] width 306 height 31
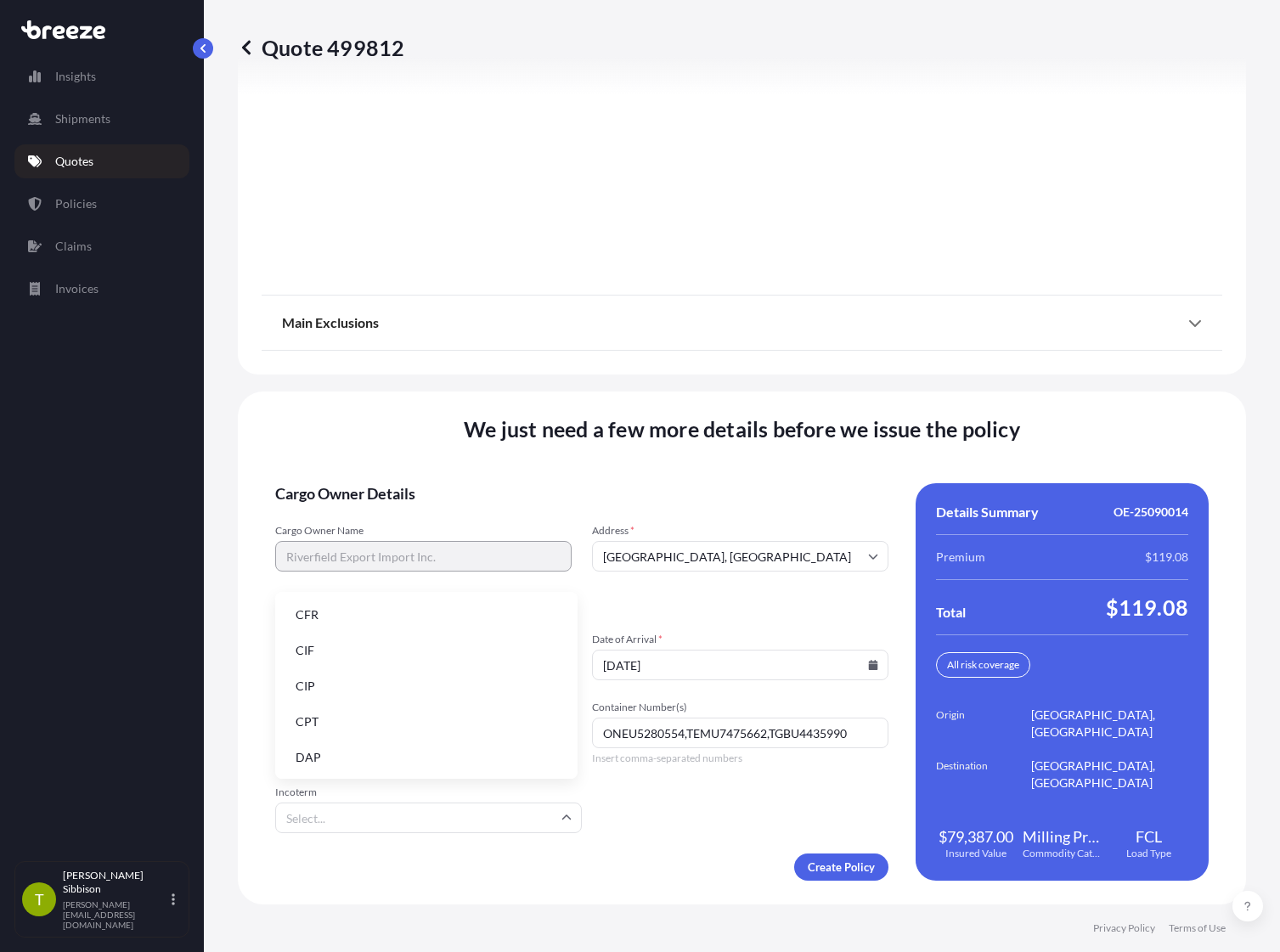
click at [415, 652] on li "CIF" at bounding box center [425, 650] width 289 height 32
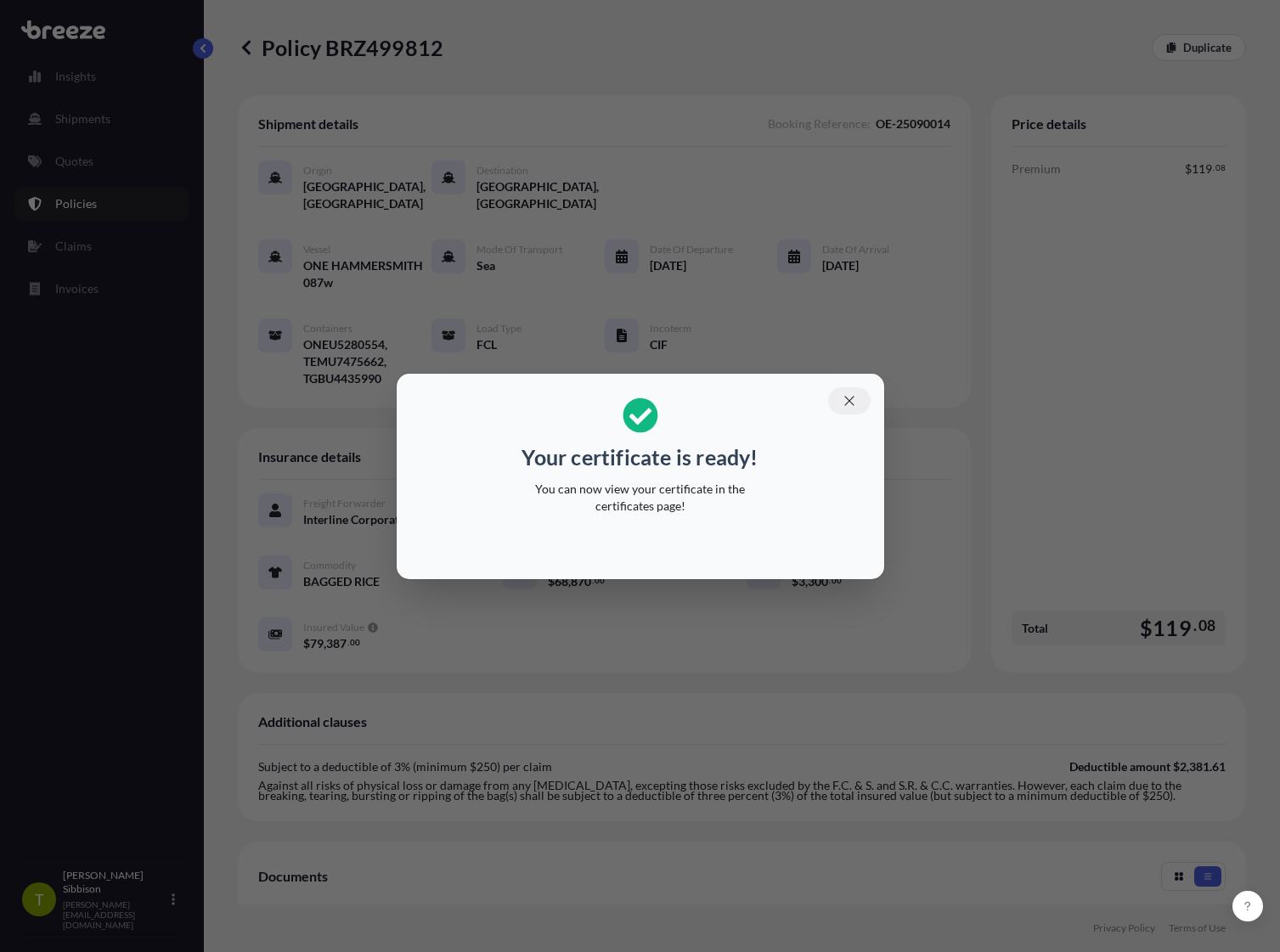
click at [839, 398] on button "button" at bounding box center [849, 401] width 43 height 27
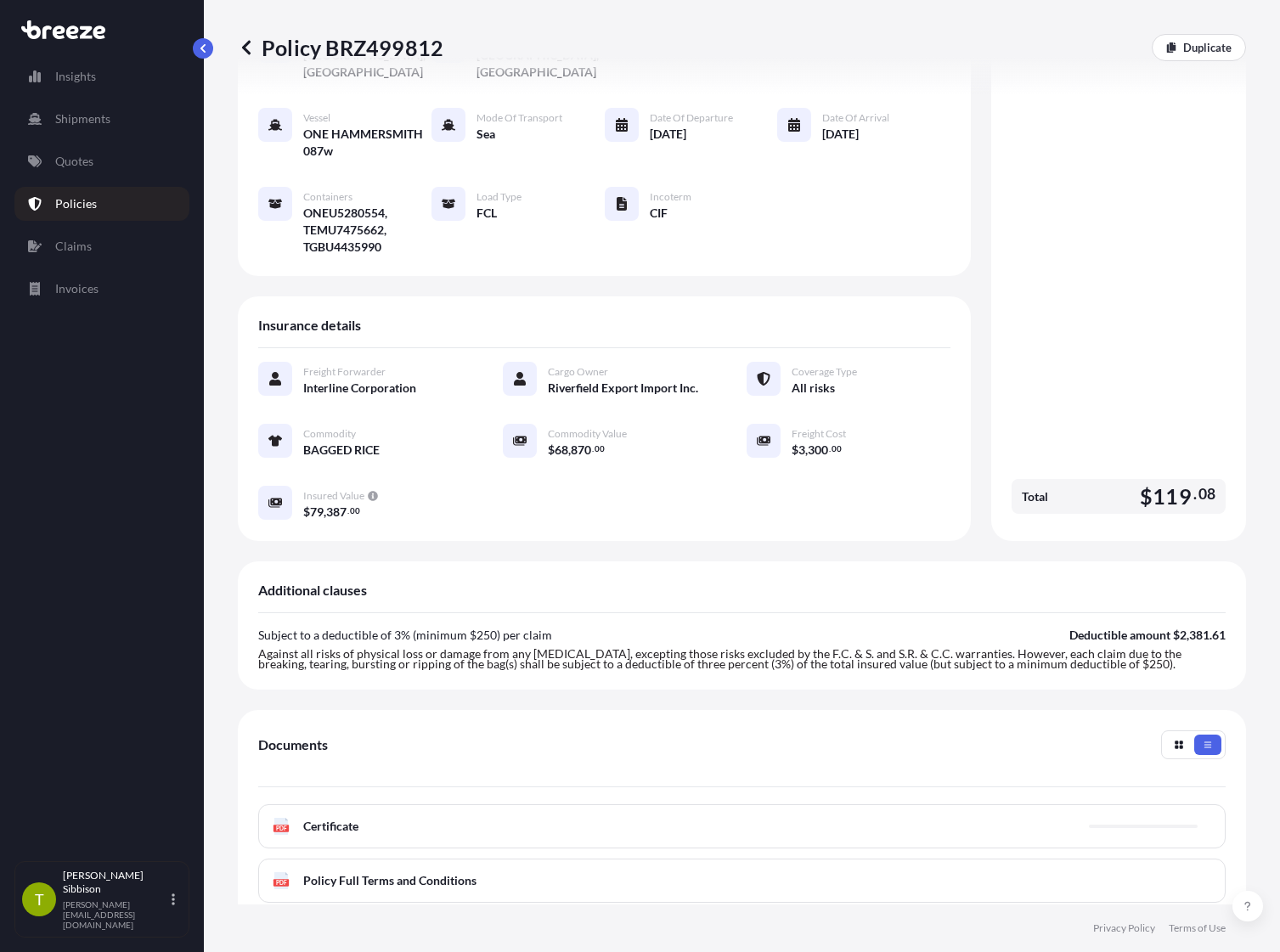
scroll to position [314, 0]
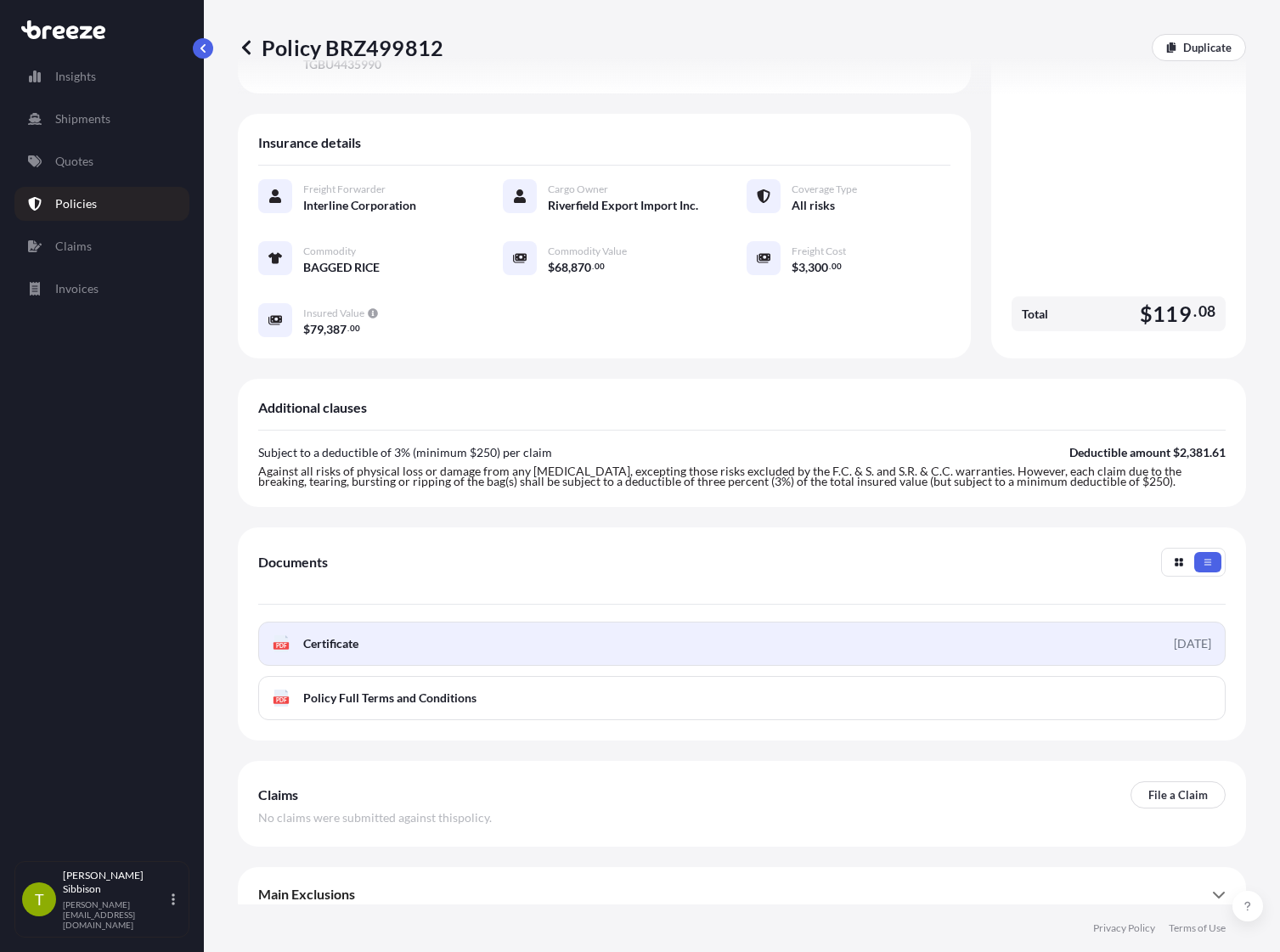
click at [974, 635] on div "[DATE]" at bounding box center [1192, 643] width 37 height 17
